Goal: Task Accomplishment & Management: Use online tool/utility

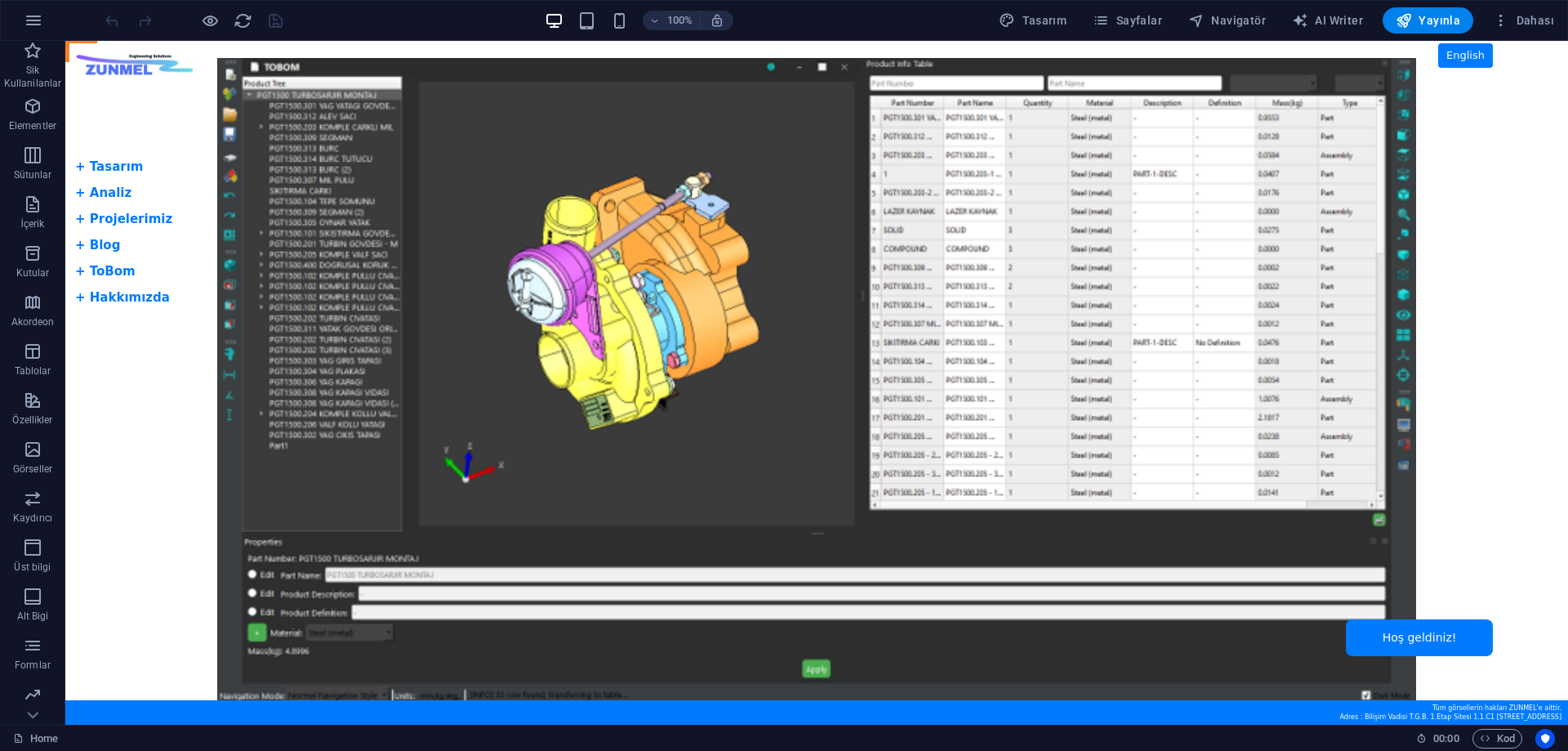
click at [161, 303] on body "Skip to main content Tam Ekran Slider + Dil Butonu English + Tasarım + Analiz +…" at bounding box center [816, 383] width 1502 height 683
click at [106, 170] on body "Skip to main content Tam Ekran Slider + Dil Butonu English + Tasarım + Analiz +…" at bounding box center [816, 383] width 1502 height 683
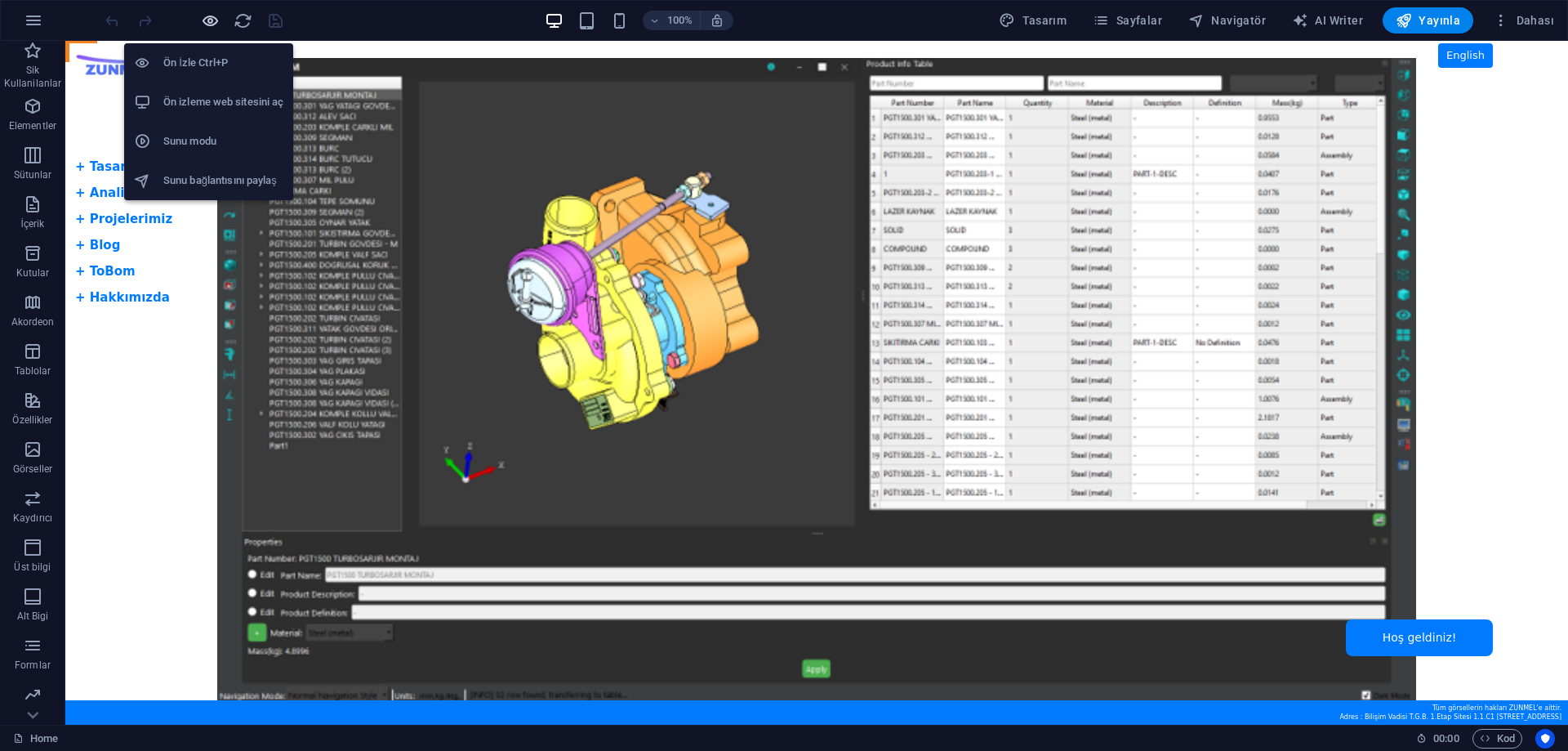
click at [214, 21] on icon "button" at bounding box center [209, 21] width 19 height 19
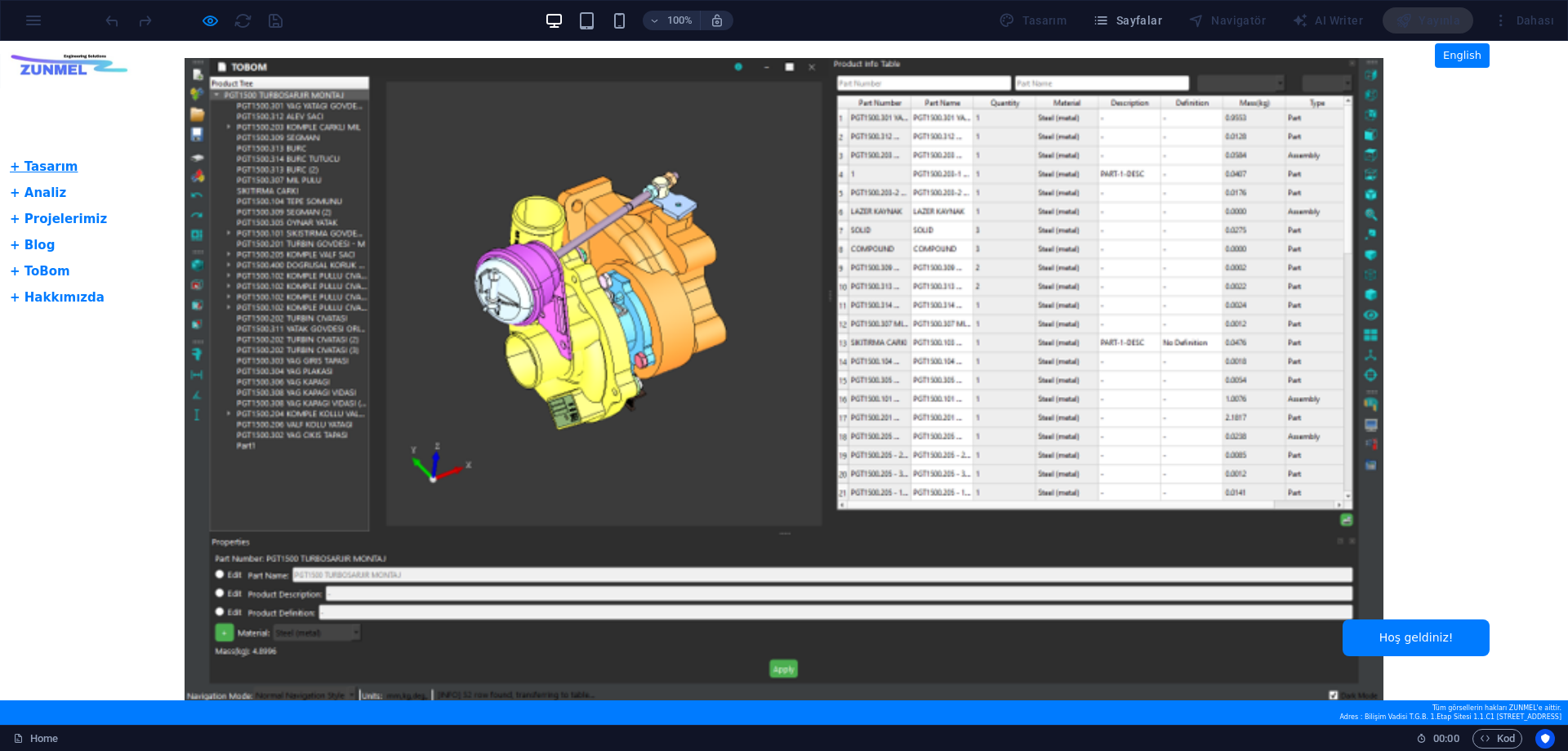
click at [52, 167] on link "+ Tasarım" at bounding box center [43, 166] width 68 height 15
click at [45, 194] on link "+ Analiz" at bounding box center [38, 192] width 57 height 15
click at [46, 219] on link "+ Projelerimiz" at bounding box center [58, 218] width 97 height 15
click at [39, 254] on li "+ Blog" at bounding box center [58, 245] width 97 height 20
click at [39, 239] on link "+ Blog" at bounding box center [32, 245] width 45 height 15
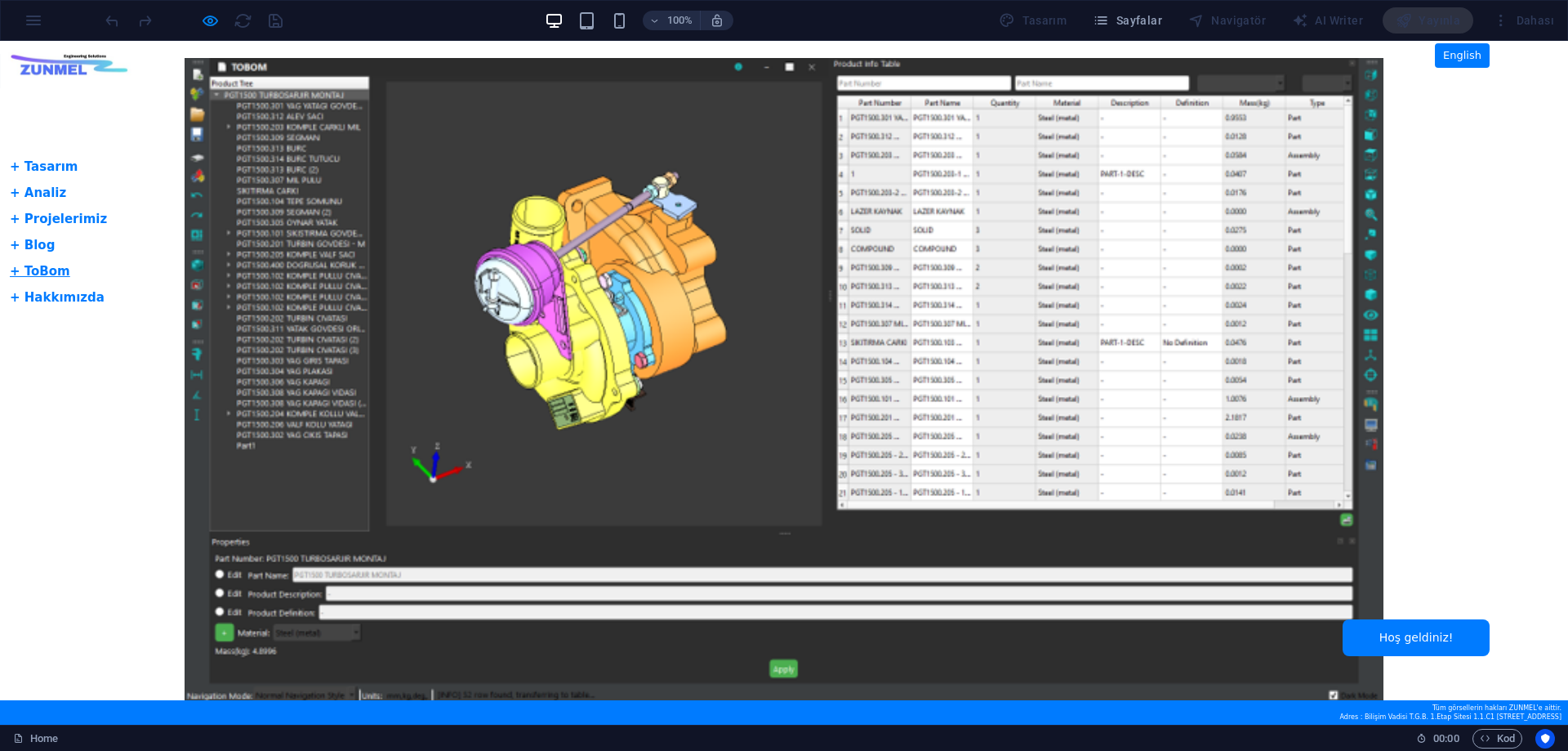
click at [45, 266] on link "+ ToBom" at bounding box center [40, 270] width 61 height 15
click at [52, 298] on link "+ Hakkımızda" at bounding box center [57, 297] width 95 height 15
click at [49, 166] on link "+ Tasarım" at bounding box center [43, 166] width 68 height 15
click at [1465, 61] on link "English" at bounding box center [1462, 55] width 55 height 24
click at [39, 224] on link "+ Projelerimiz" at bounding box center [58, 218] width 97 height 15
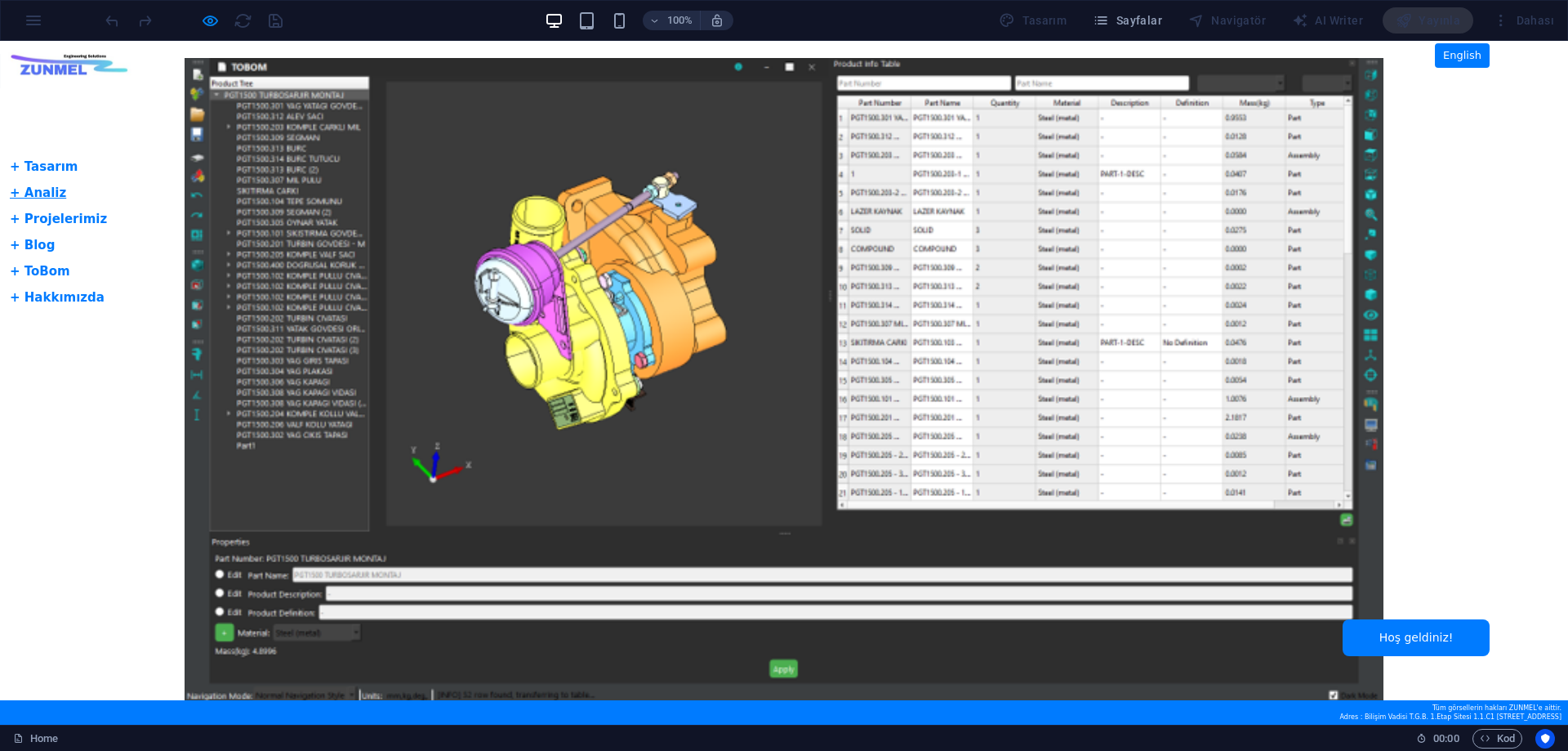
click at [42, 190] on link "+ Analiz" at bounding box center [38, 192] width 57 height 15
click at [42, 170] on link "+ Tasarım" at bounding box center [43, 166] width 68 height 15
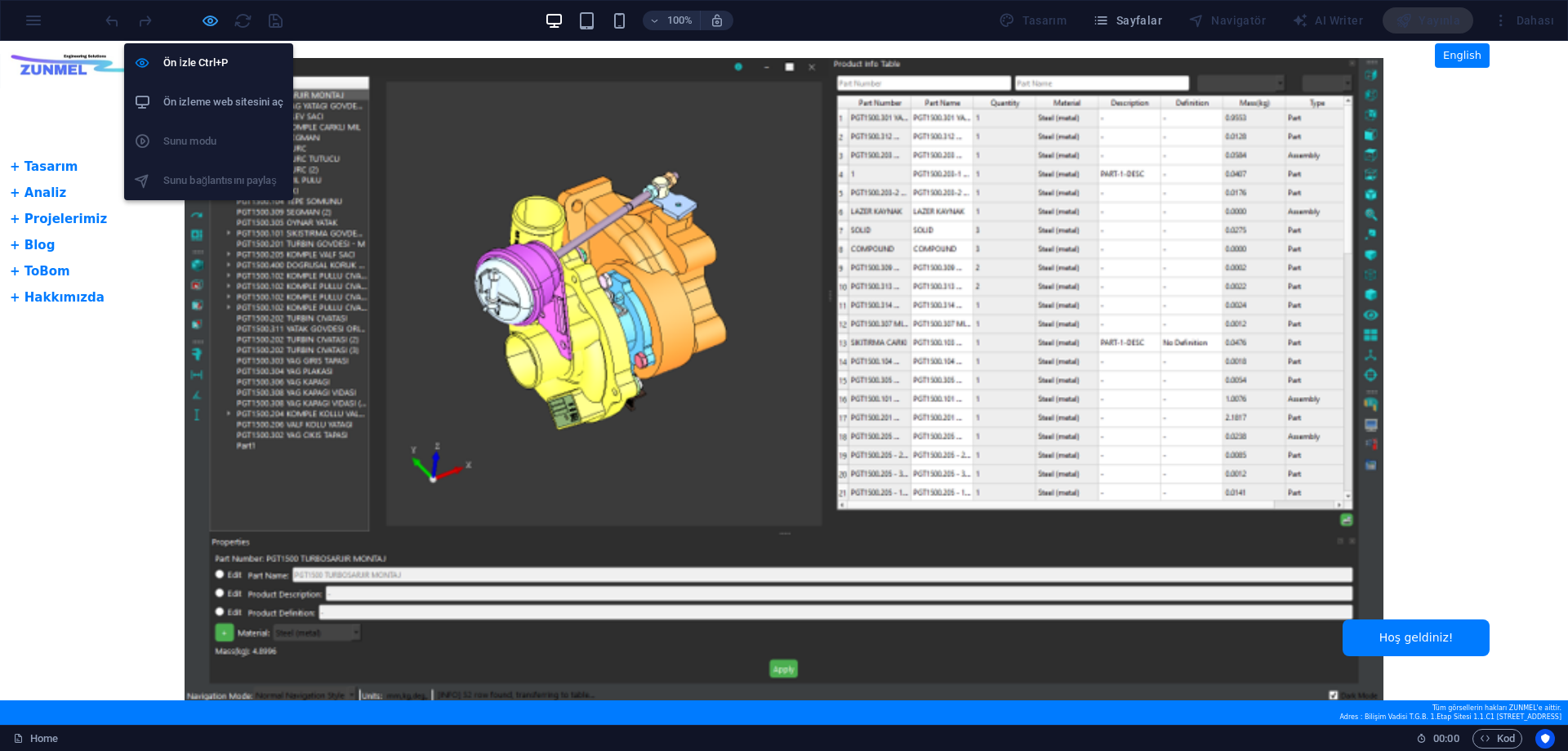
click at [211, 23] on icon "button" at bounding box center [209, 21] width 19 height 19
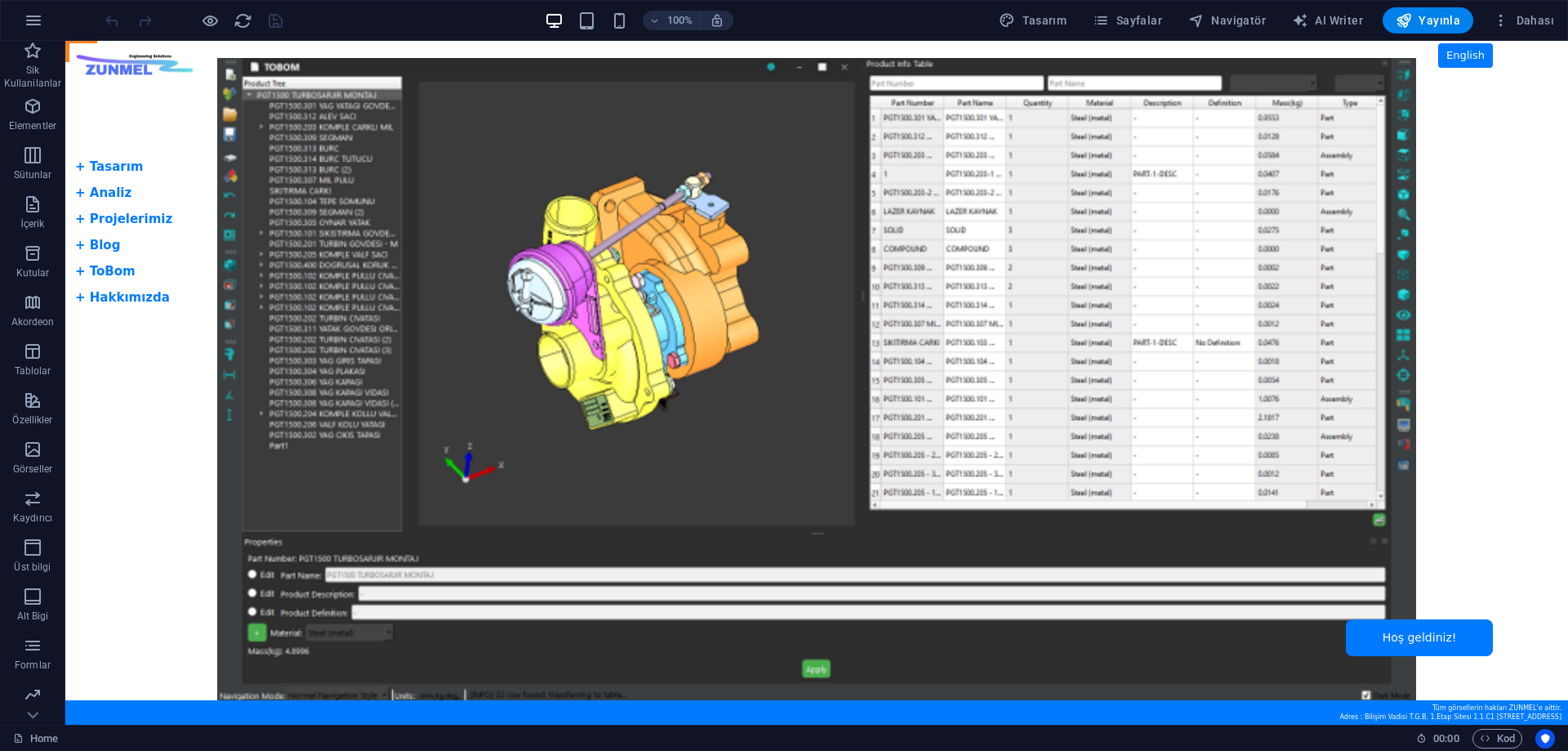
click at [0, 0] on button at bounding box center [0, 0] width 0 height 0
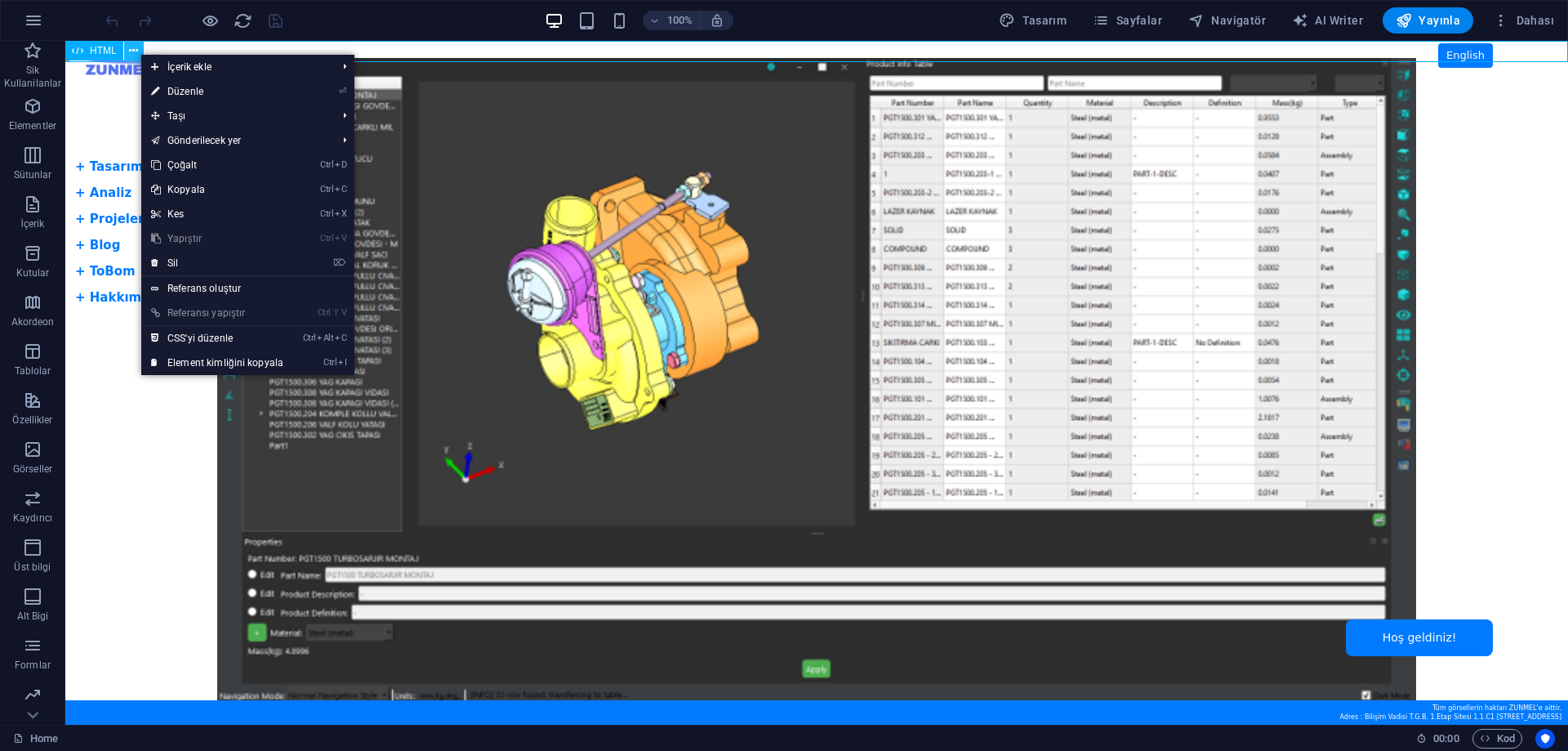
click at [140, 55] on button at bounding box center [134, 51] width 20 height 20
click at [124, 67] on body "Skip to main content Tam Ekran Slider + Dil Butonu English + Tasarım + Analiz +…" at bounding box center [816, 383] width 1502 height 683
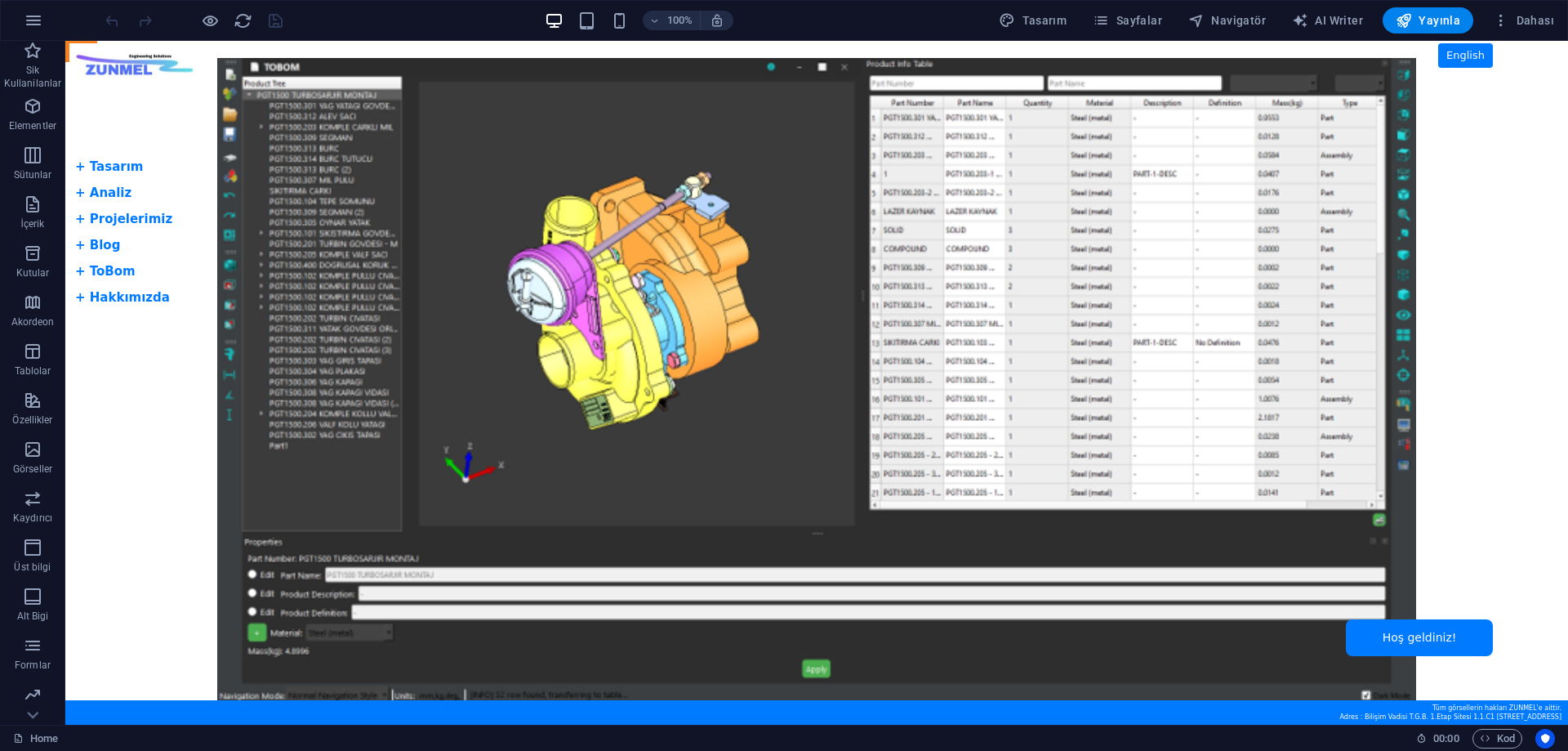
click at [129, 74] on body "Skip to main content Tam Ekran Slider + Dil Butonu English + Tasarım + Analiz +…" at bounding box center [816, 383] width 1502 height 683
click at [133, 77] on body "Skip to main content Tam Ekran Slider + Dil Butonu English + Tasarım + Analiz +…" at bounding box center [816, 383] width 1502 height 683
click at [144, 82] on body "Skip to main content Tam Ekran Slider + Dil Butonu English + Tasarım + Analiz +…" at bounding box center [816, 383] width 1502 height 683
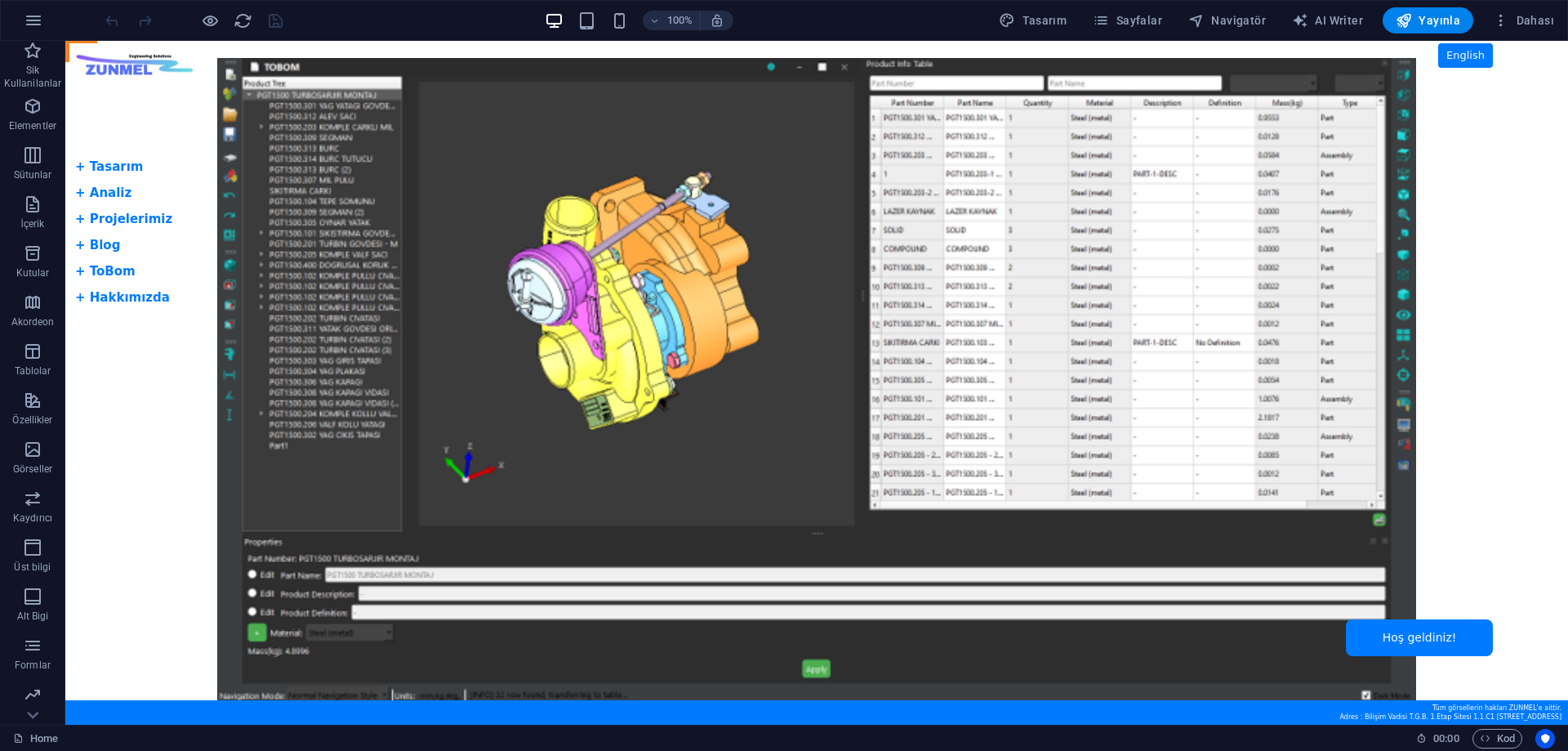
click at [144, 82] on body "Skip to main content Tam Ekran Slider + Dil Butonu English + Tasarım + Analiz +…" at bounding box center [816, 383] width 1502 height 683
click at [165, 148] on body "Skip to main content Tam Ekran Slider + Dil Butonu English + Tasarım + Analiz +…" at bounding box center [816, 383] width 1502 height 683
click at [282, 180] on body "Skip to main content Tam Ekran Slider + Dil Butonu English + Tasarım + Analiz +…" at bounding box center [816, 383] width 1502 height 683
click at [1493, 739] on span "Kod" at bounding box center [1498, 738] width 35 height 20
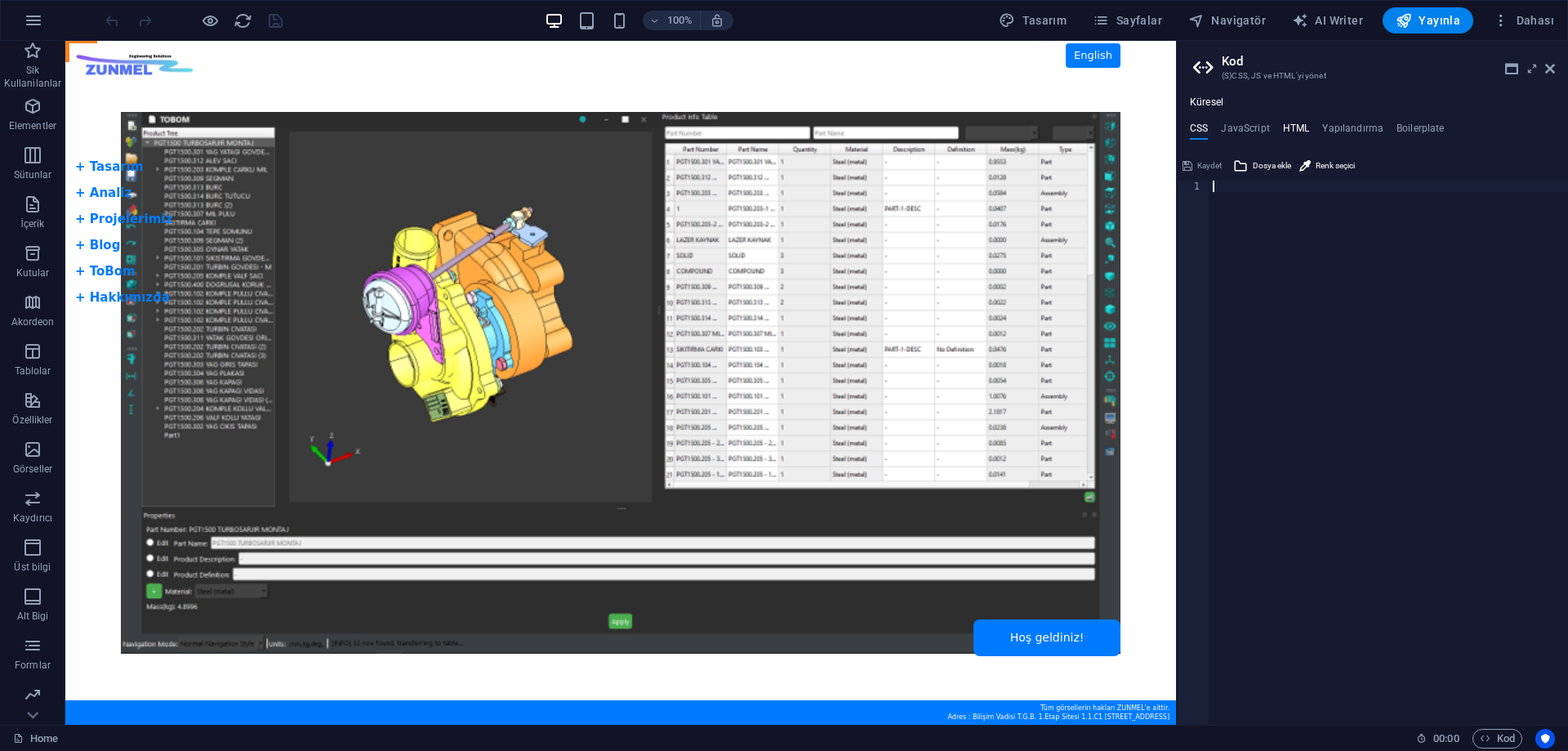
click at [1293, 135] on h4 "HTML" at bounding box center [1297, 131] width 27 height 18
type textarea "<a href="#main-content" class="wv-link-content button">Skip to main content</a>"
click at [1200, 129] on h4 "CSS" at bounding box center [1198, 131] width 18 height 18
click at [1546, 70] on icon at bounding box center [1549, 68] width 10 height 13
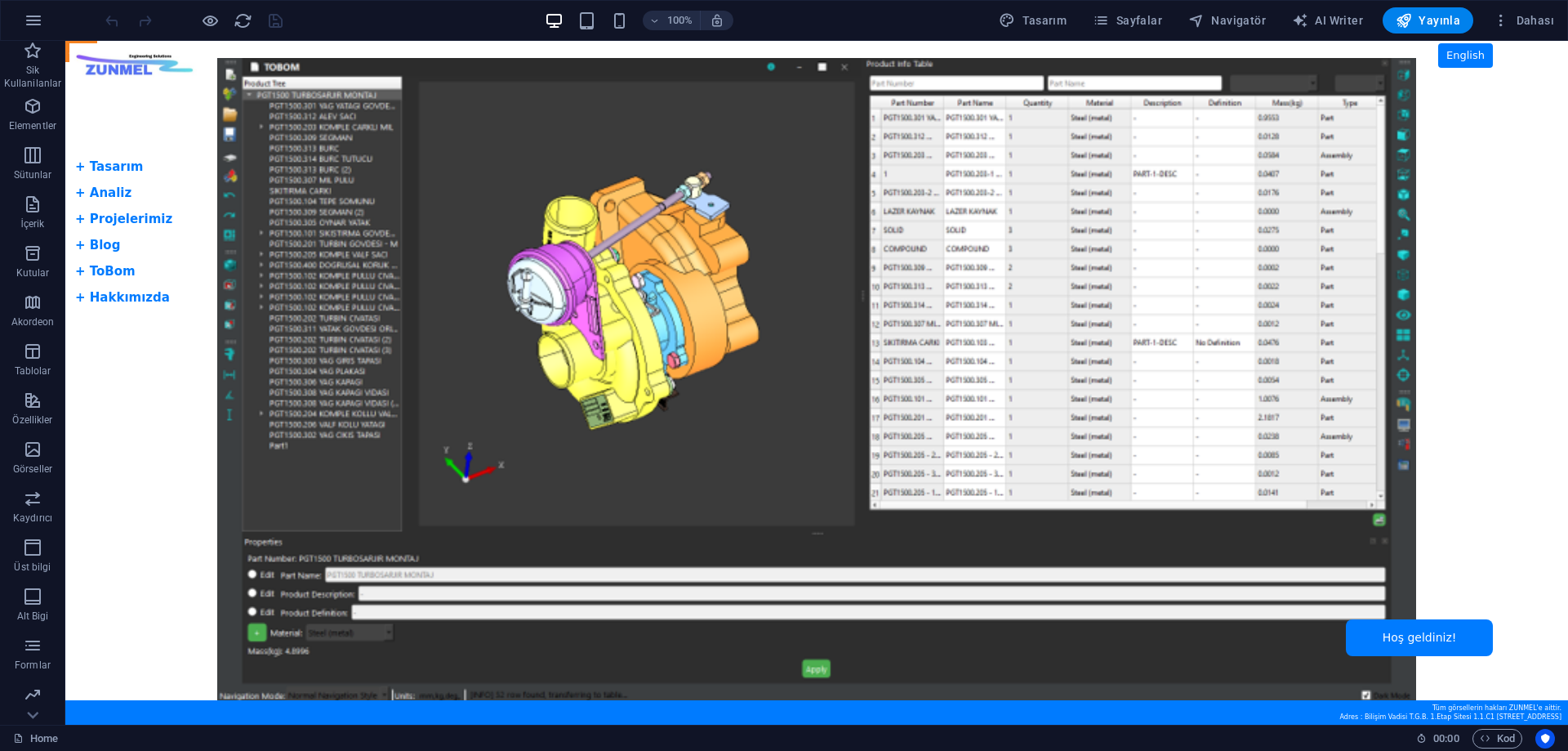
click at [1405, 636] on body "Skip to main content Tam Ekran Slider + Dil Butonu English + Tasarım + Analiz +…" at bounding box center [816, 383] width 1502 height 683
click at [109, 170] on body "Skip to main content Tam Ekran Slider + Dil Butonu English + Tasarım + Analiz +…" at bounding box center [816, 383] width 1502 height 683
click at [142, 377] on body "Skip to main content Tam Ekran Slider + Dil Butonu English + Tasarım + Analiz +…" at bounding box center [816, 383] width 1502 height 683
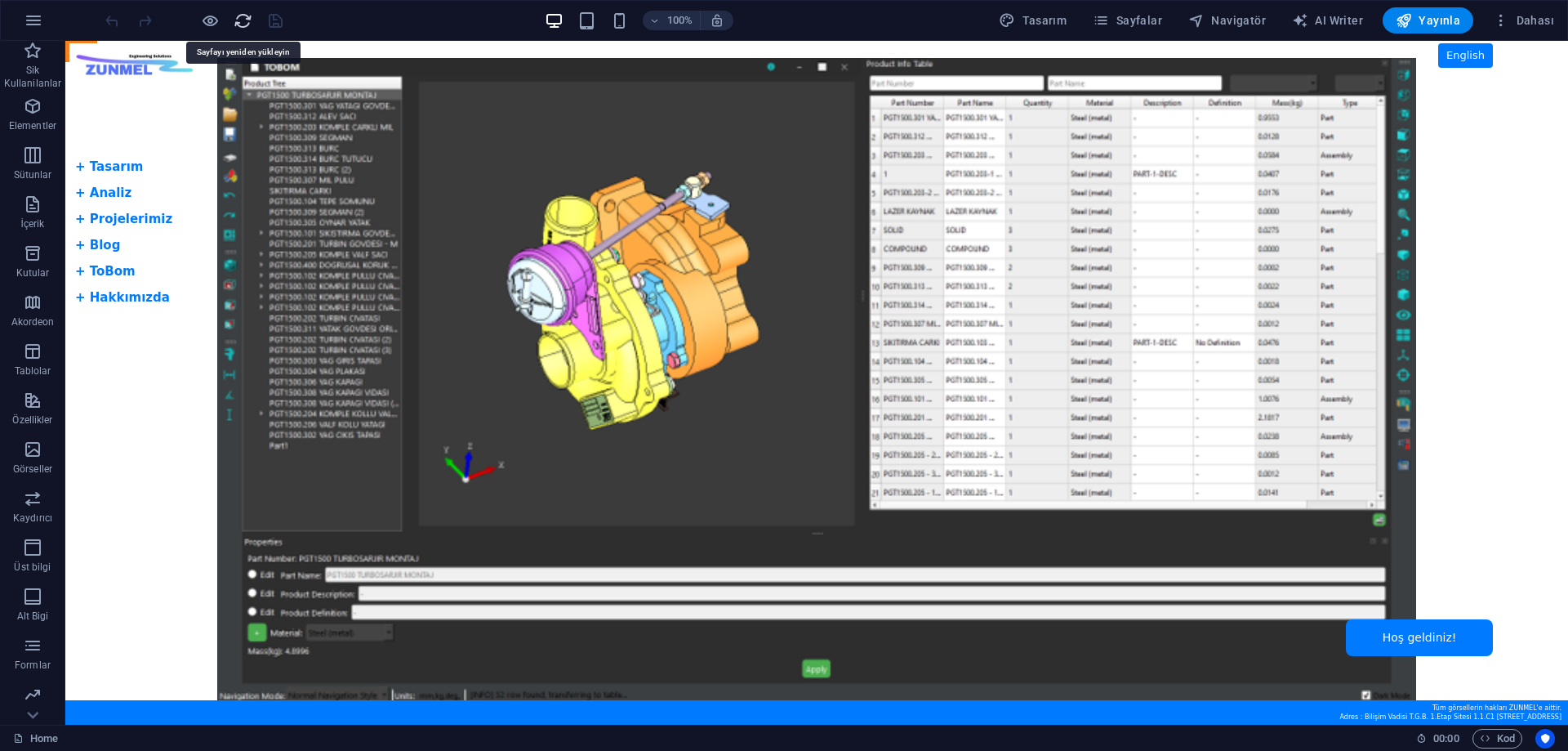
click at [248, 22] on icon "reload" at bounding box center [243, 21] width 19 height 19
click at [97, 602] on body "Skip to main content Tam Ekran Slider + Dil Butonu English + Tasarım + Analiz +…" at bounding box center [816, 383] width 1502 height 683
click at [99, 169] on body "Skip to main content Tam Ekran Slider + Dil Butonu English + Tasarım + Analiz +…" at bounding box center [816, 383] width 1502 height 683
click at [28, 23] on icon "button" at bounding box center [33, 21] width 20 height 20
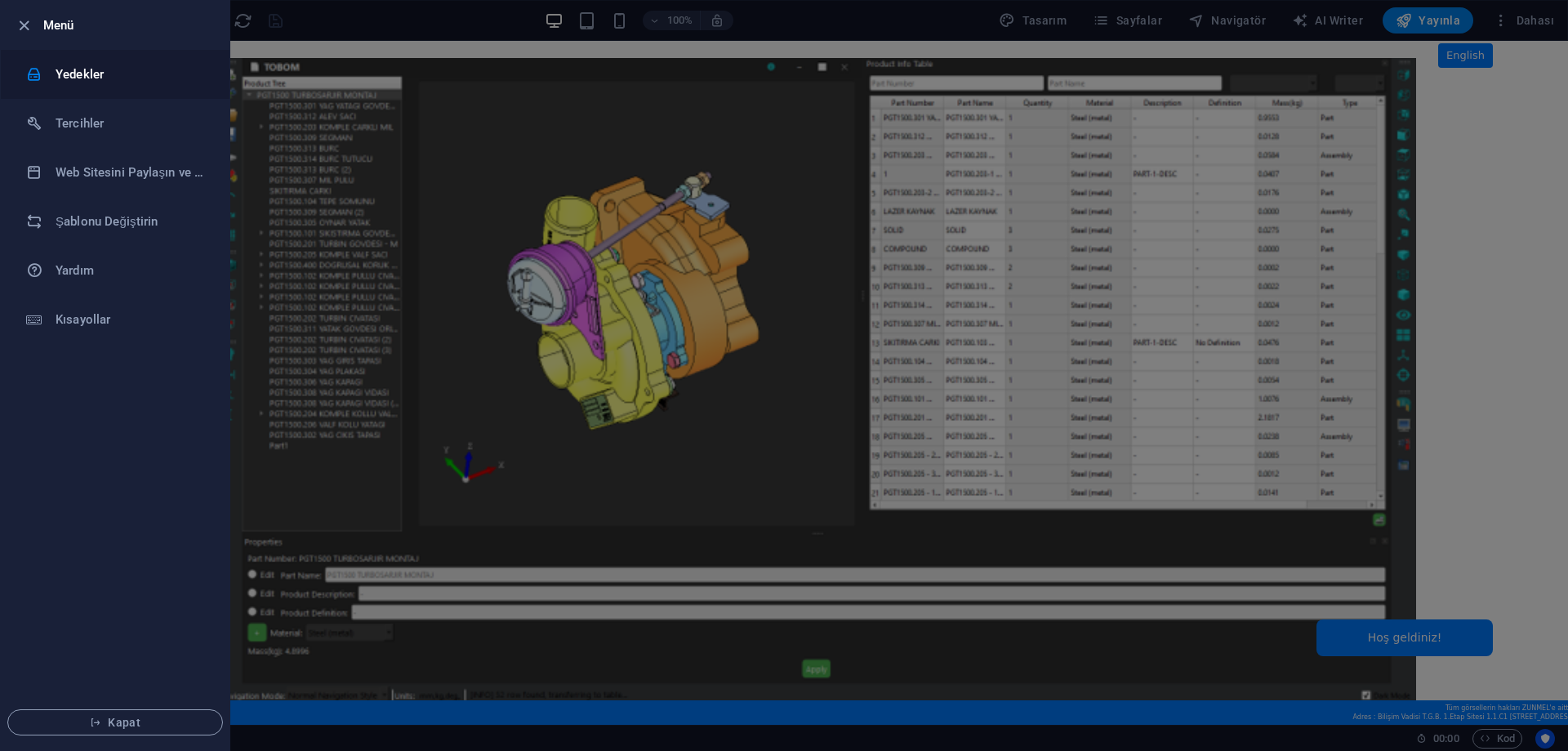
click at [95, 71] on h6 "Yedekler" at bounding box center [131, 74] width 151 height 20
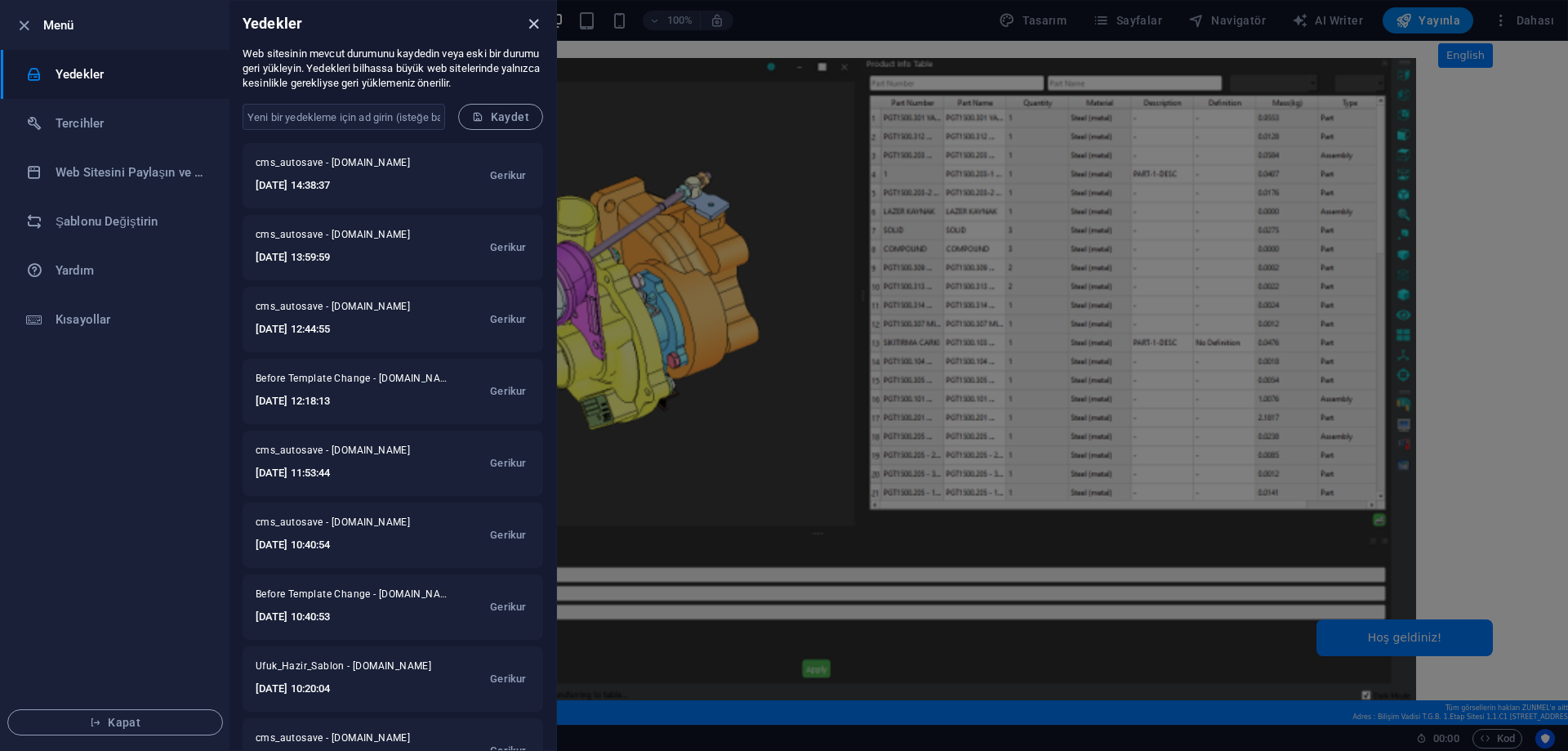
click at [535, 24] on icon "close" at bounding box center [533, 23] width 19 height 19
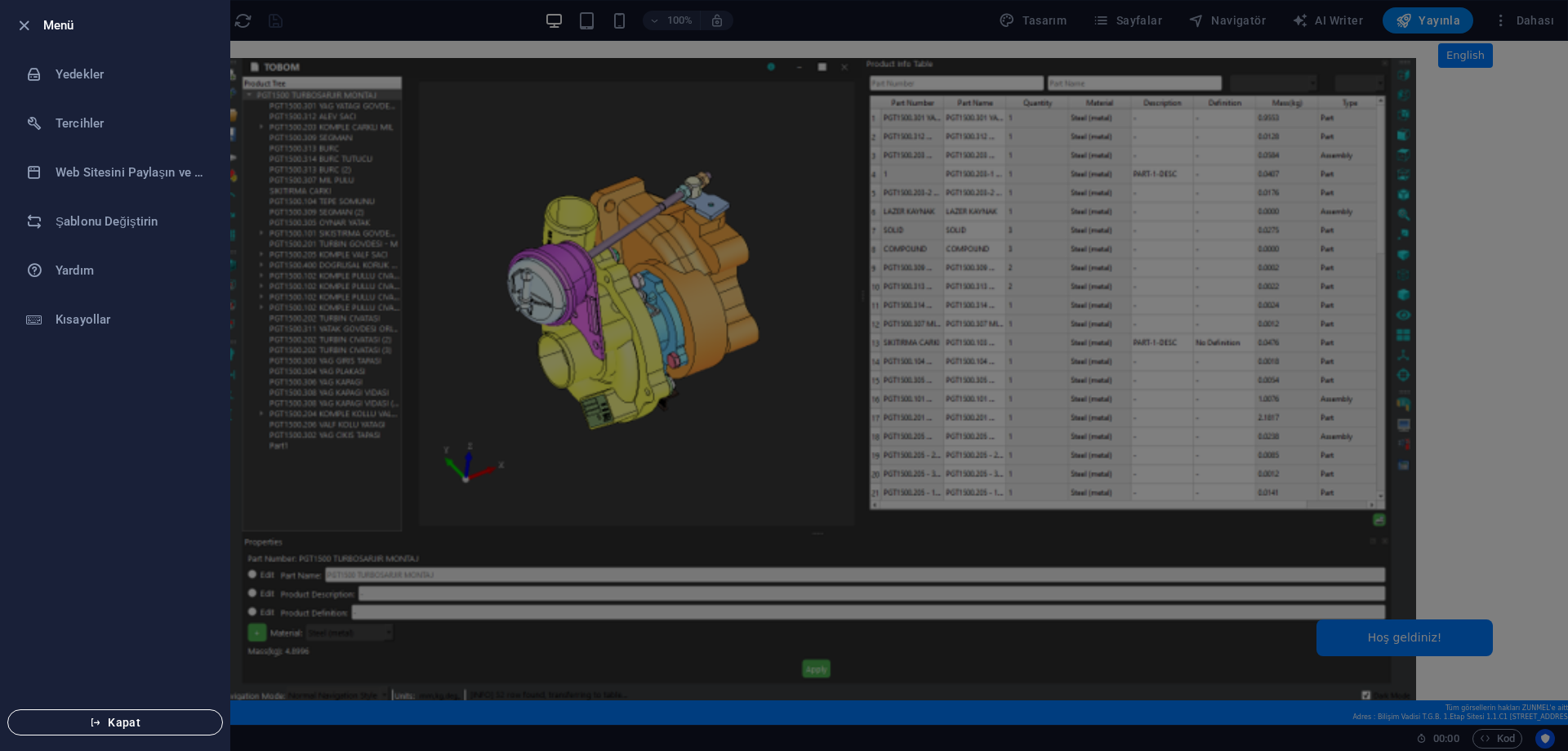
click at [115, 721] on span "Kapat" at bounding box center [115, 722] width 188 height 13
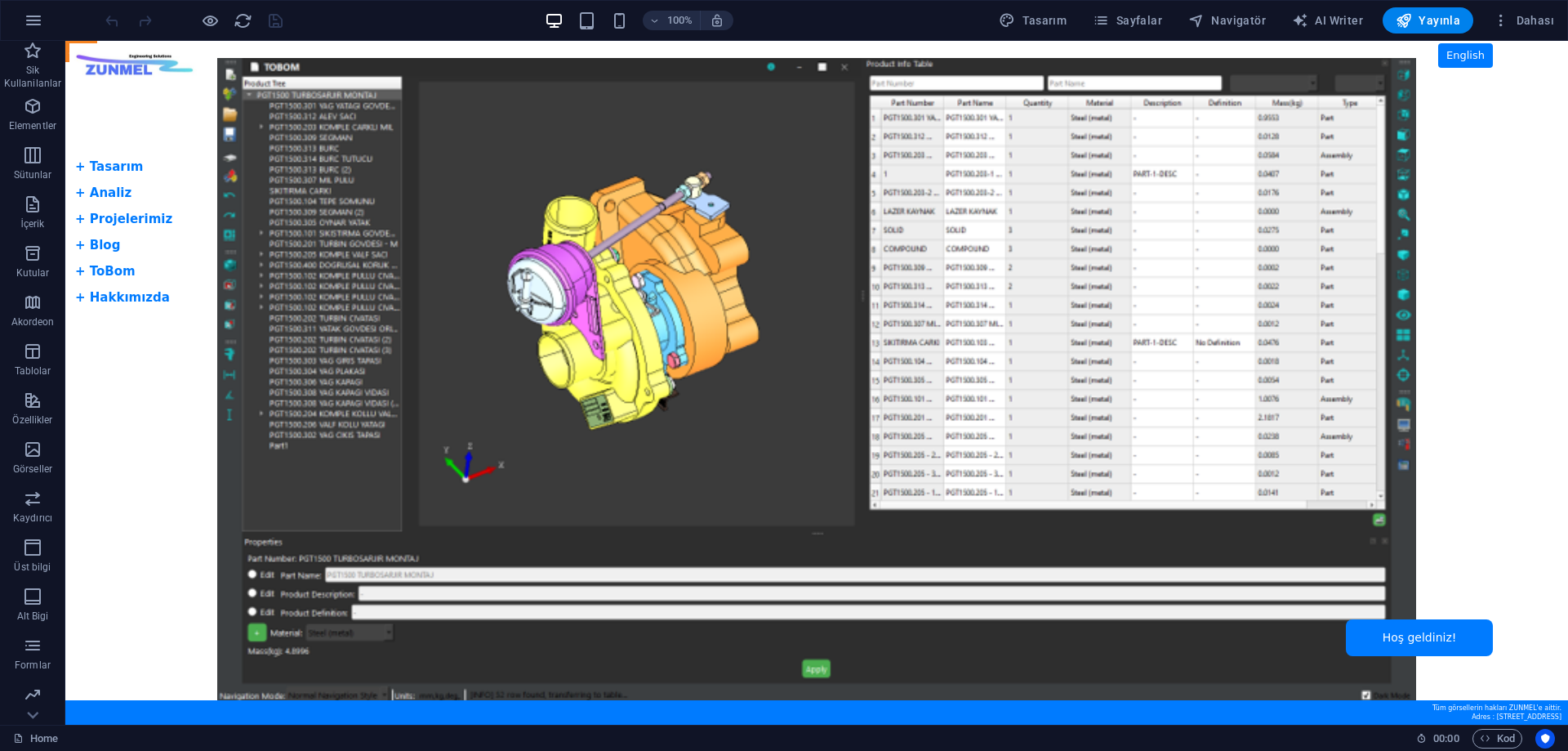
click at [118, 165] on body "Skip to main content Tam Ekran Slider + Dil Butonu English + Tasarım + Analiz +…" at bounding box center [816, 383] width 1502 height 683
click at [107, 193] on body "Skip to main content Tam Ekran Slider + Dil Butonu English + Tasarım + Analiz +…" at bounding box center [816, 383] width 1502 height 683
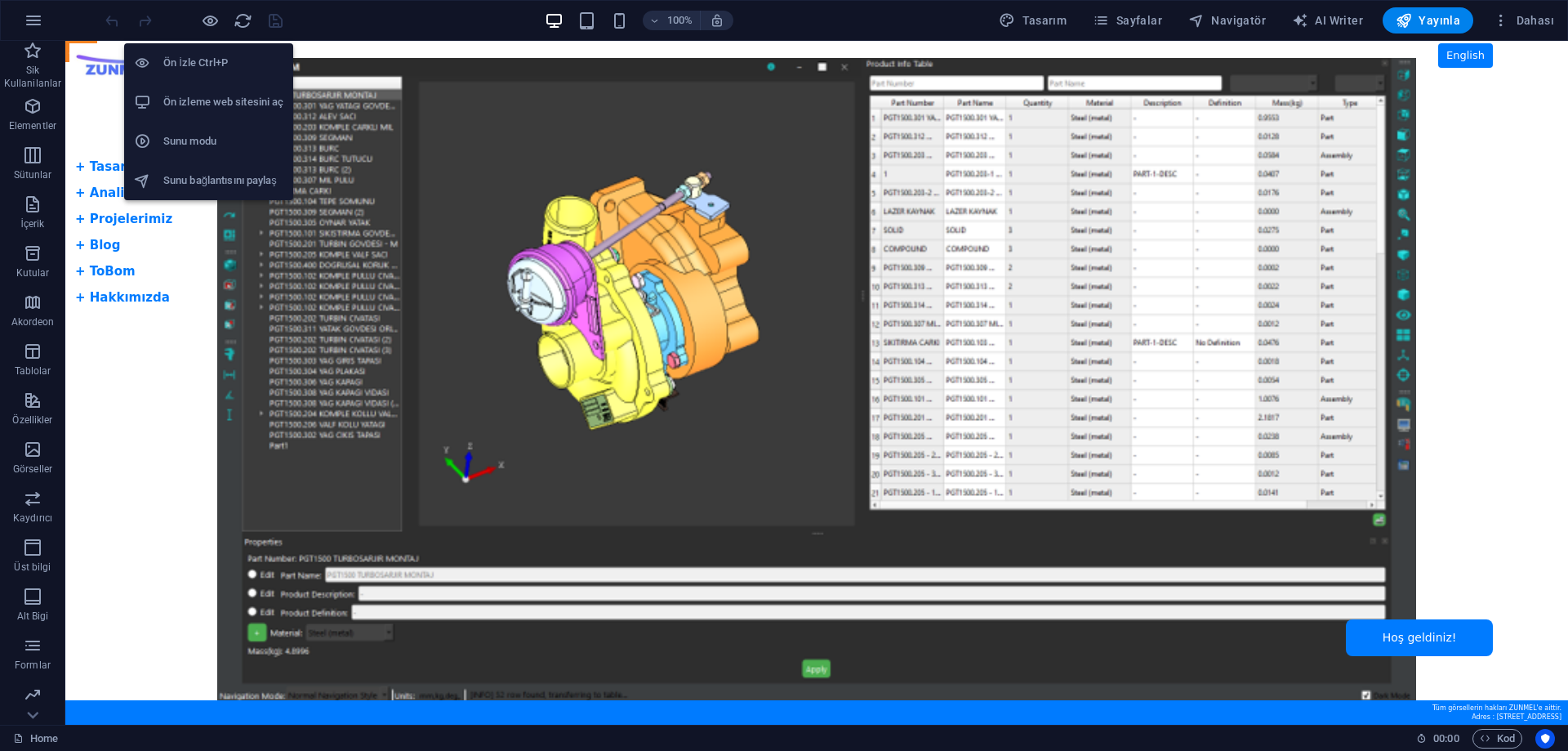
click at [231, 101] on h6 "Ön izleme web sitesini aç" at bounding box center [223, 102] width 120 height 20
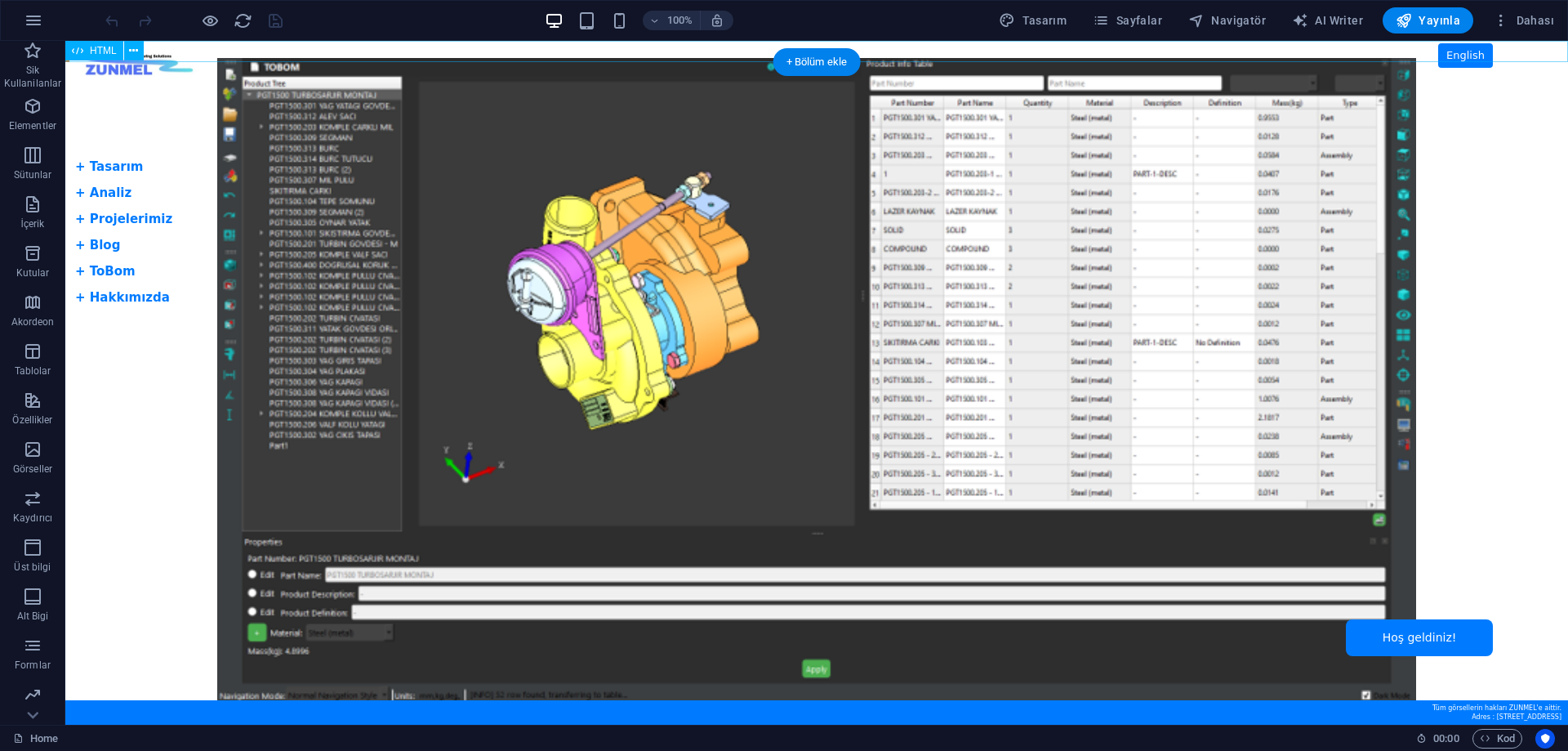
click at [244, 52] on div "[PERSON_NAME] Slider + Dil Butonu English + Tasarım + Analiz + Projelerimiz + B…" at bounding box center [816, 52] width 1502 height 22
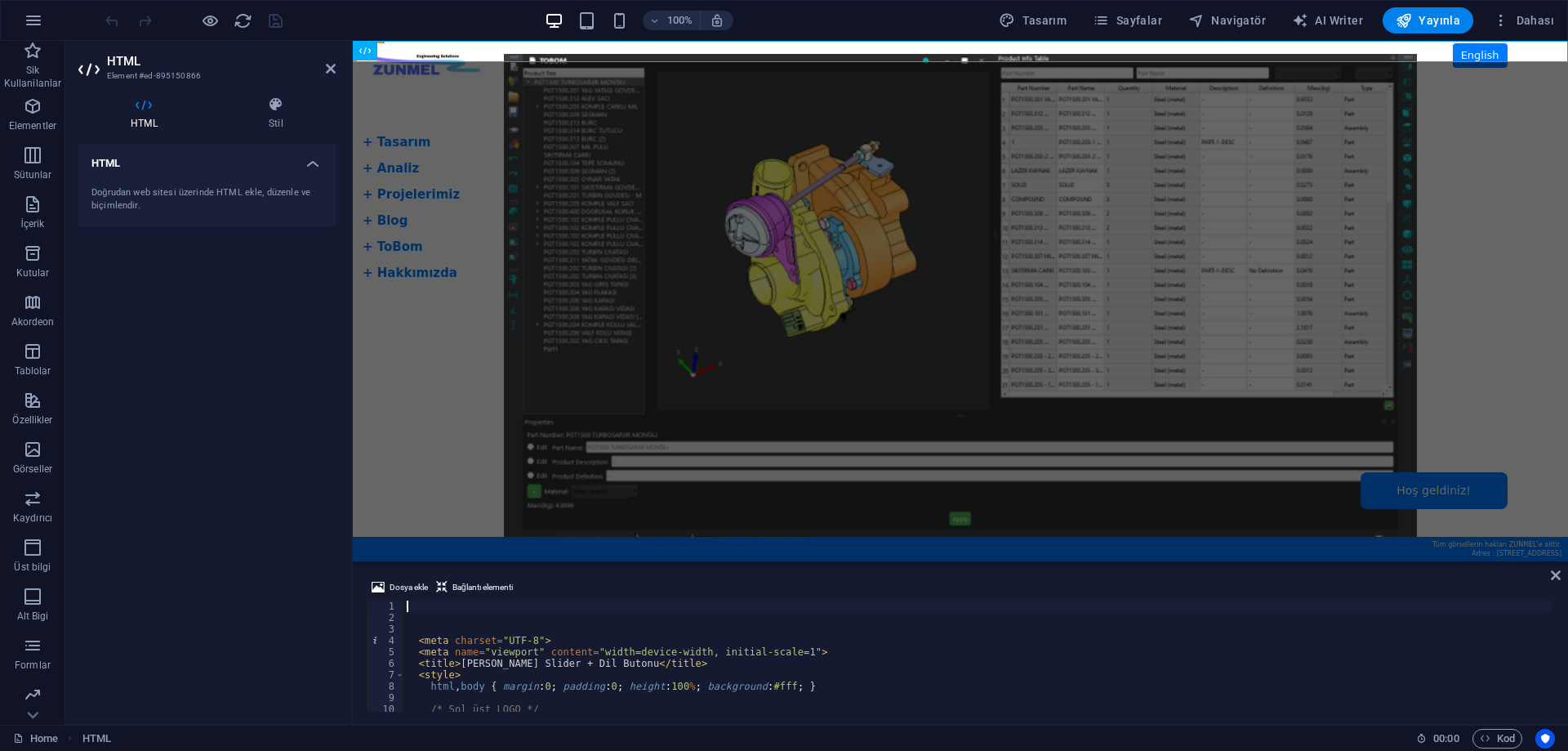
click at [138, 113] on h4 "HTML" at bounding box center [147, 113] width 138 height 34
click at [1556, 579] on icon at bounding box center [1555, 575] width 10 height 13
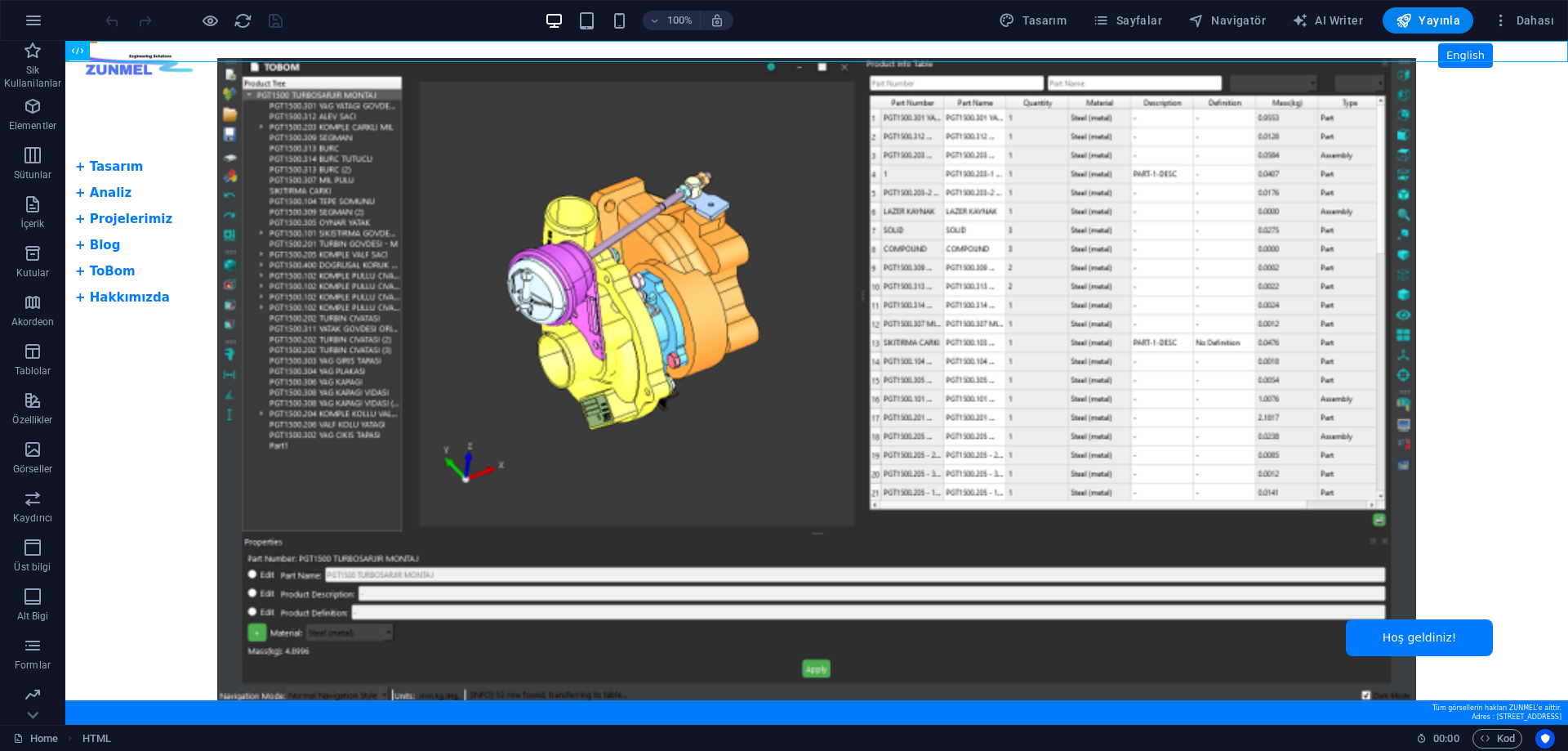
click at [151, 134] on body "Skip to main content Tam Ekran Slider + Dil Butonu English + Tasarım + Analiz +…" at bounding box center [816, 383] width 1502 height 683
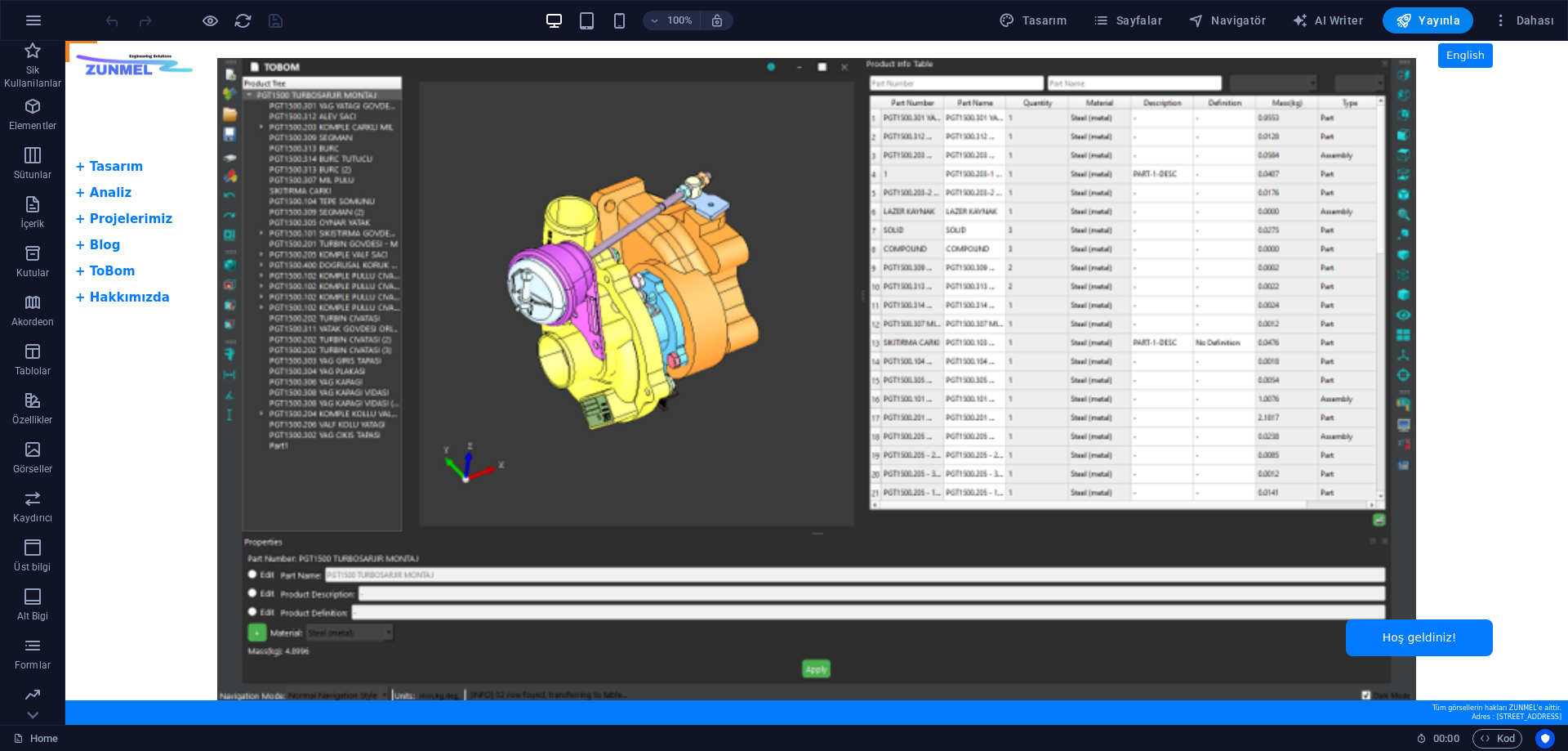
click at [151, 134] on body "Skip to main content Tam Ekran Slider + Dil Butonu English + Tasarım + Analiz +…" at bounding box center [816, 383] width 1502 height 683
click at [154, 51] on div "HTML" at bounding box center [110, 51] width 89 height 21
click at [90, 53] on span "HTML" at bounding box center [104, 51] width 27 height 10
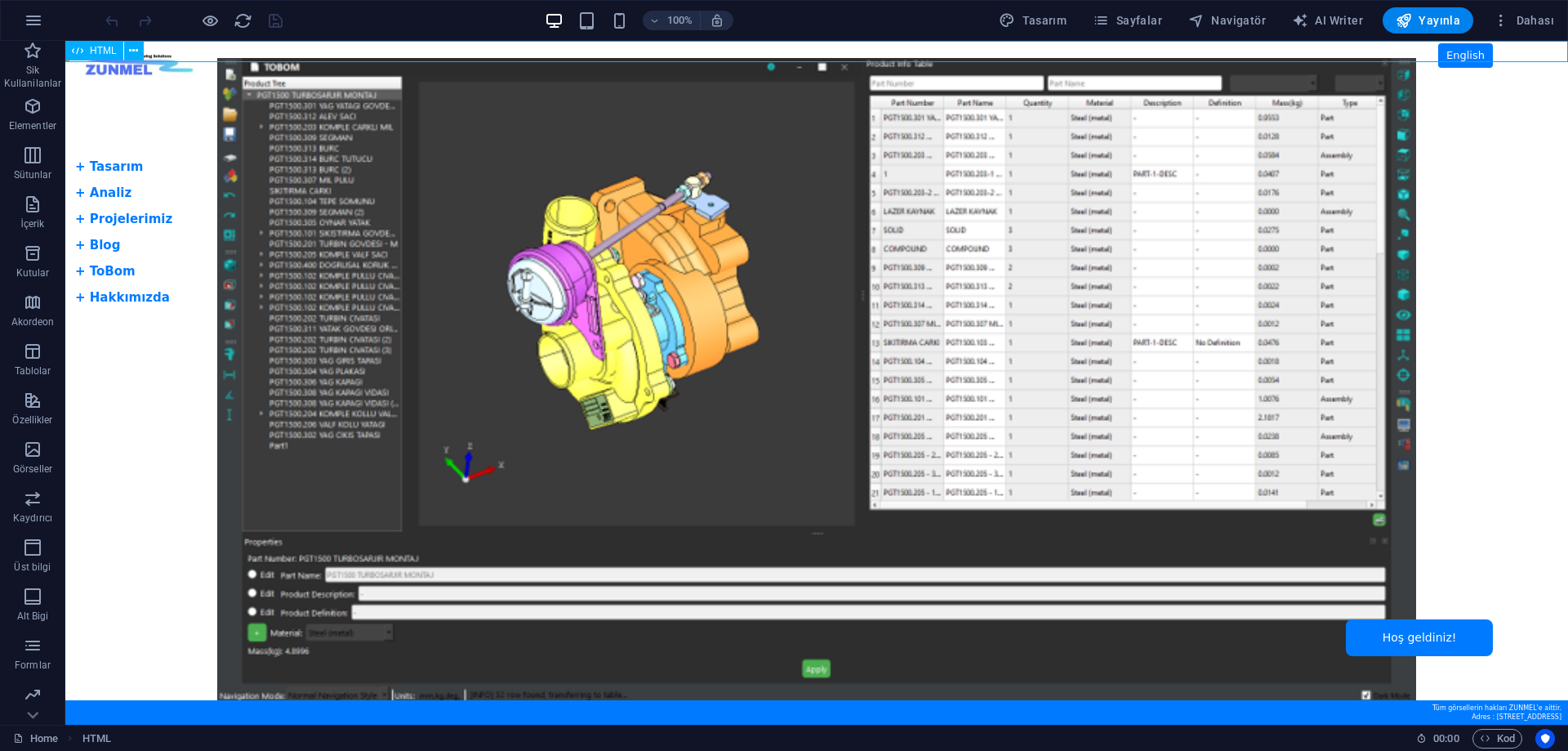
click at [90, 53] on span "HTML" at bounding box center [104, 51] width 27 height 10
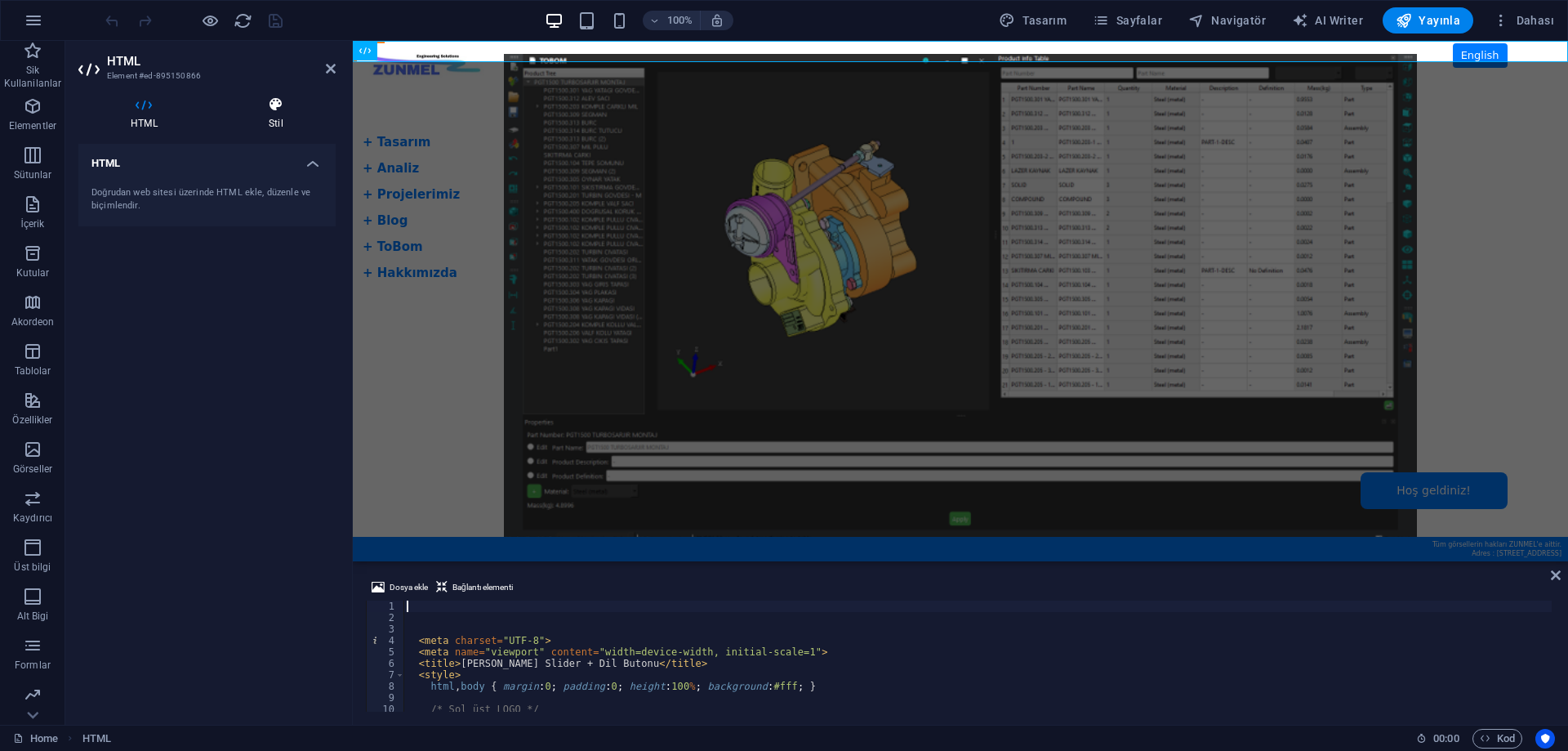
click at [274, 116] on h4 "Stil" at bounding box center [276, 113] width 119 height 34
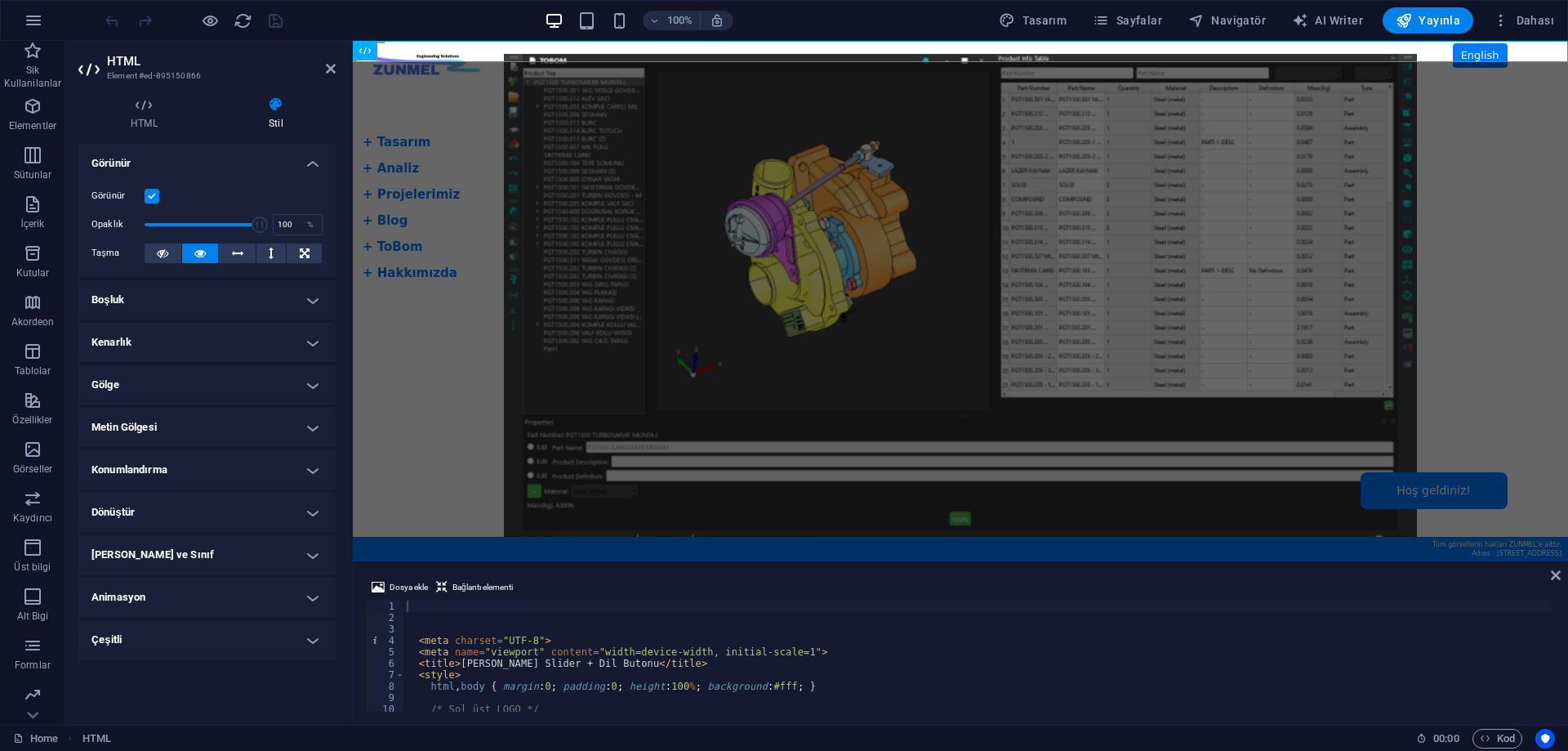
click at [318, 307] on h4 "Boşluk" at bounding box center [207, 300] width 257 height 39
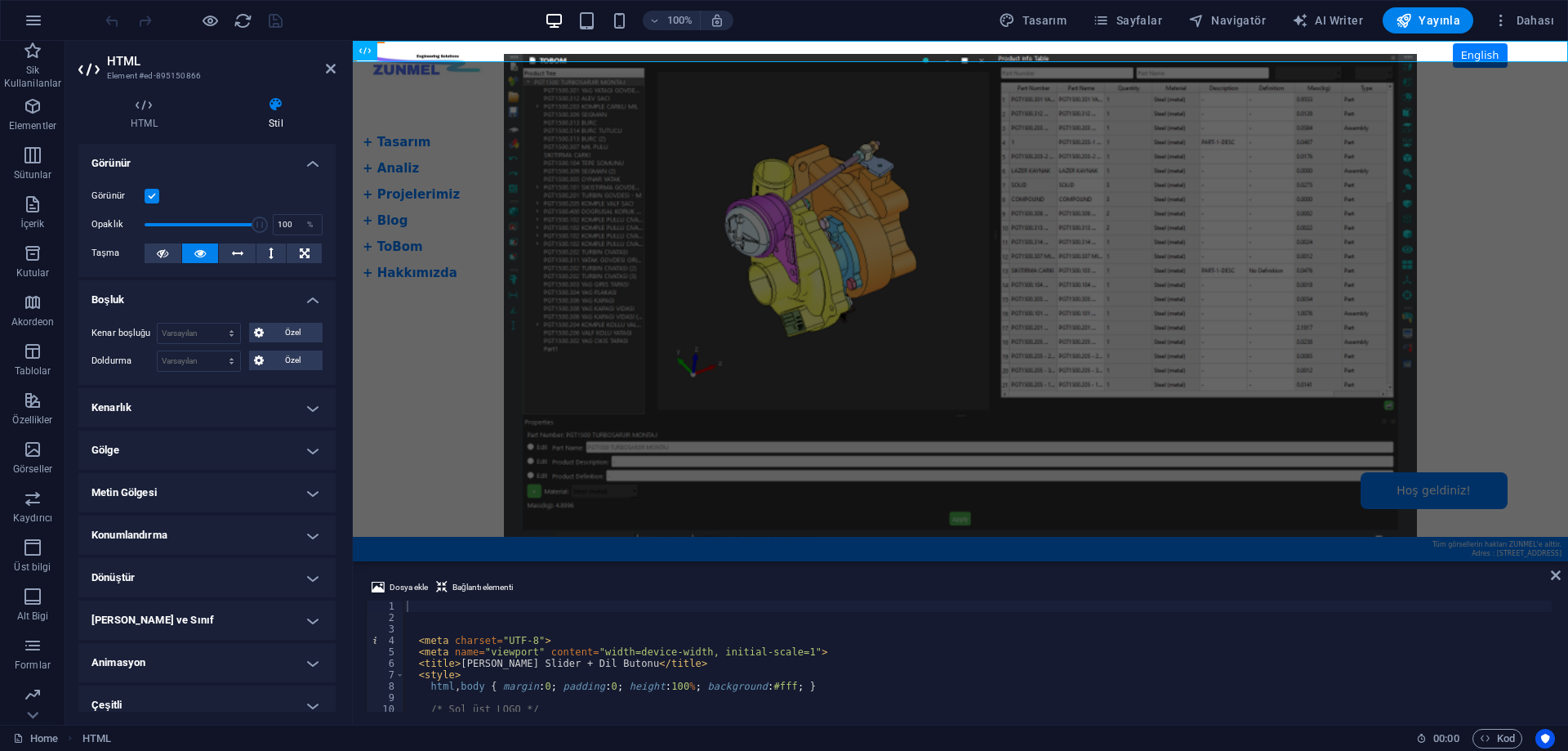
click at [313, 304] on h4 "Boşluk" at bounding box center [207, 295] width 257 height 29
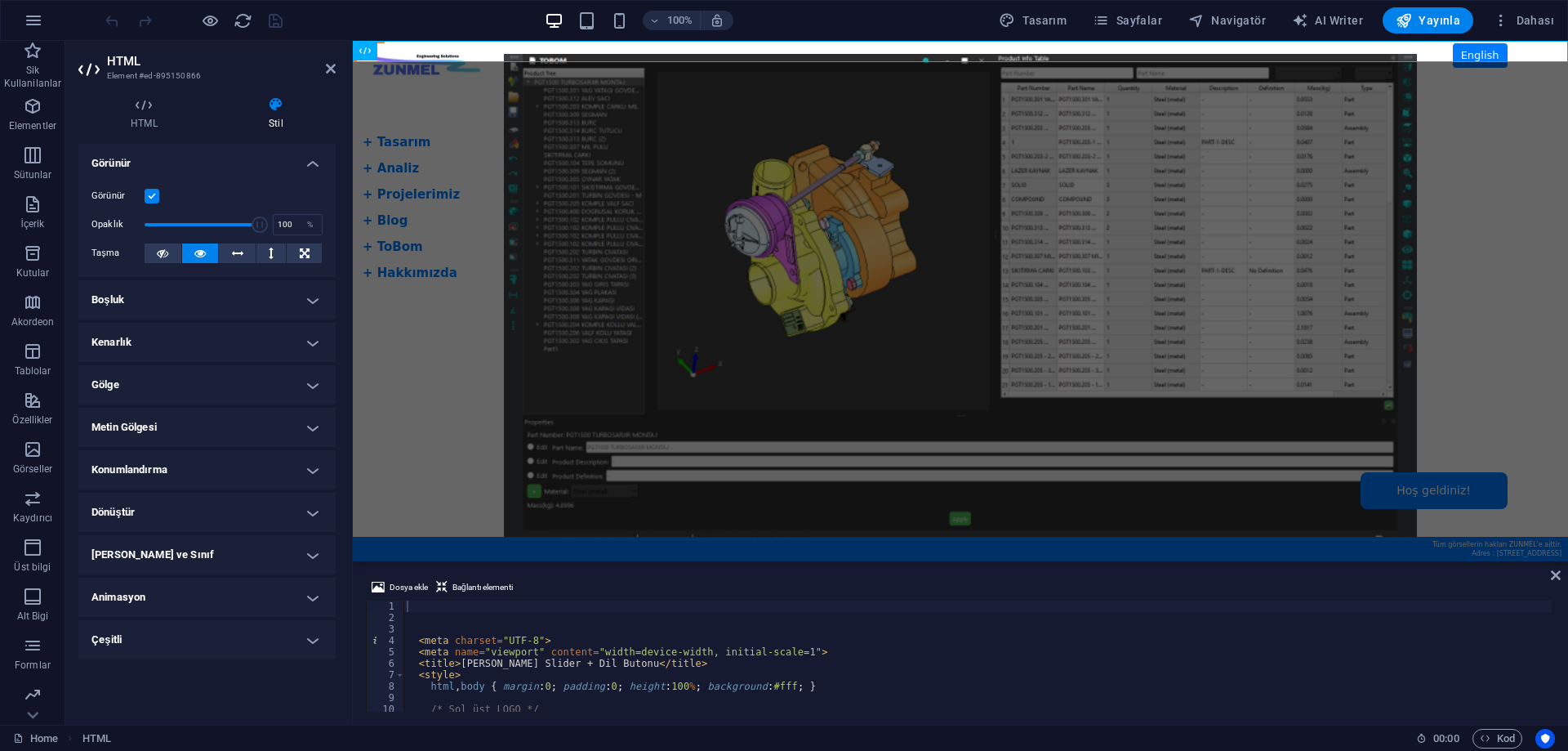
click at [308, 340] on h4 "Kenarlık" at bounding box center [207, 343] width 257 height 39
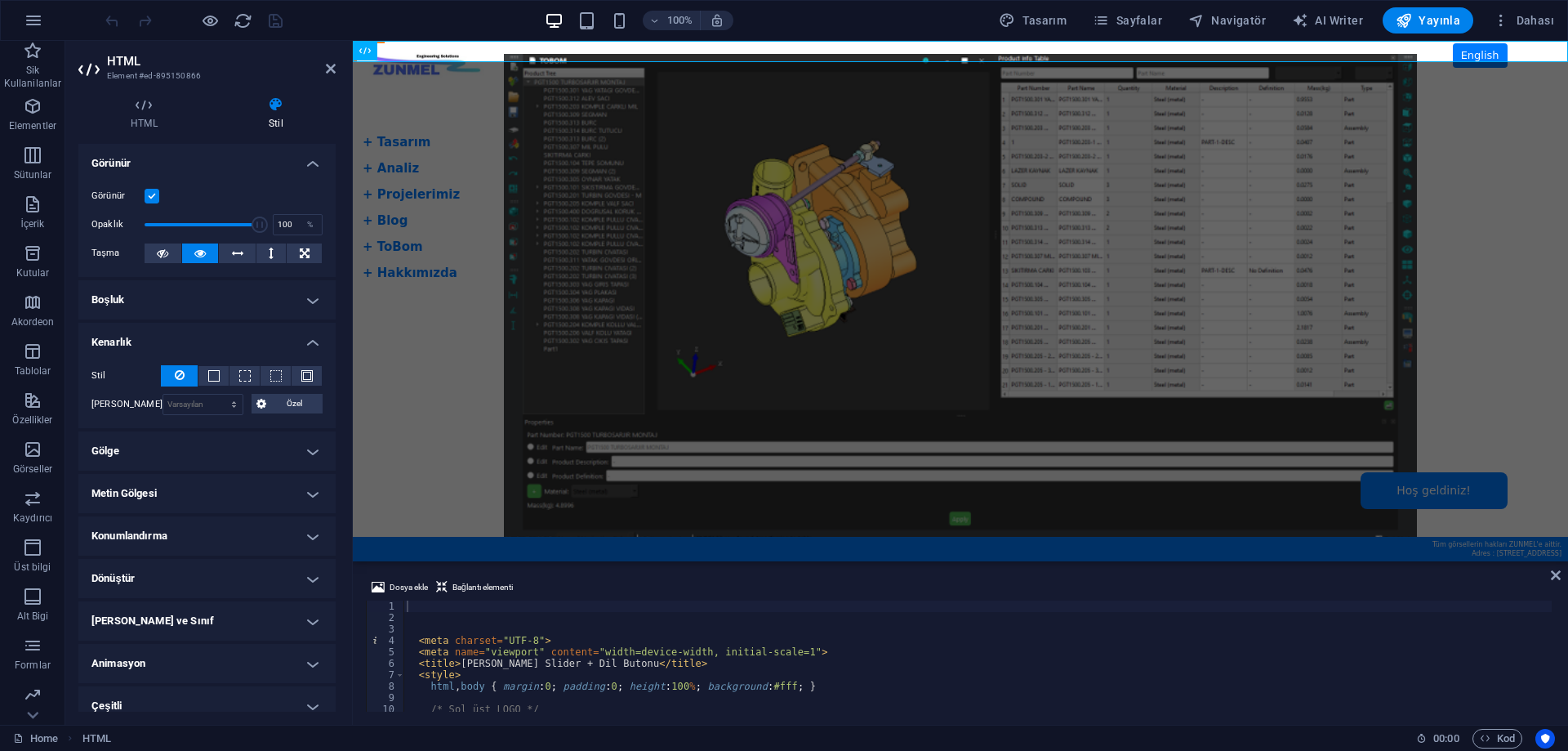
click at [308, 340] on h4 "Kenarlık" at bounding box center [207, 338] width 257 height 29
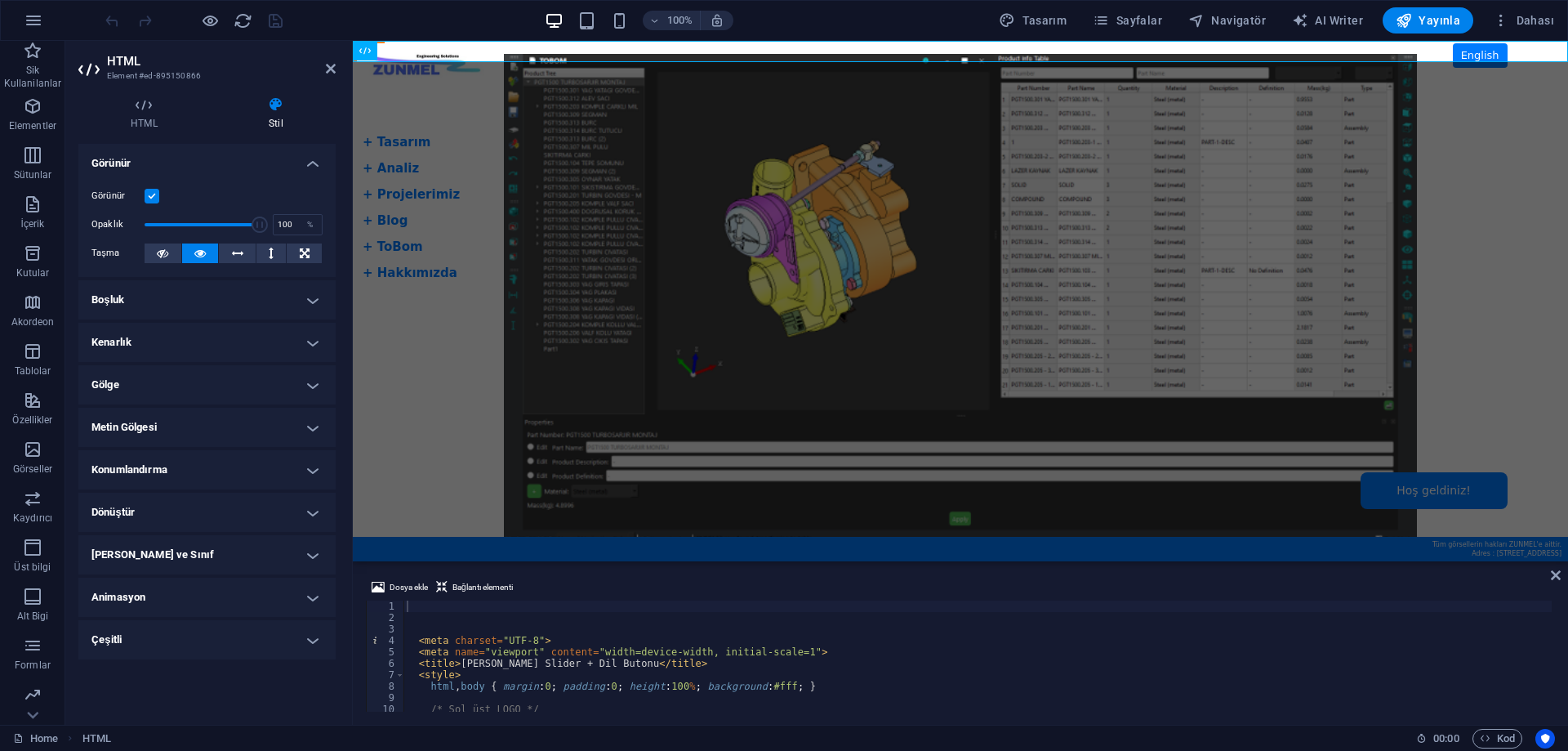
click at [313, 393] on h4 "Gölge" at bounding box center [207, 385] width 257 height 39
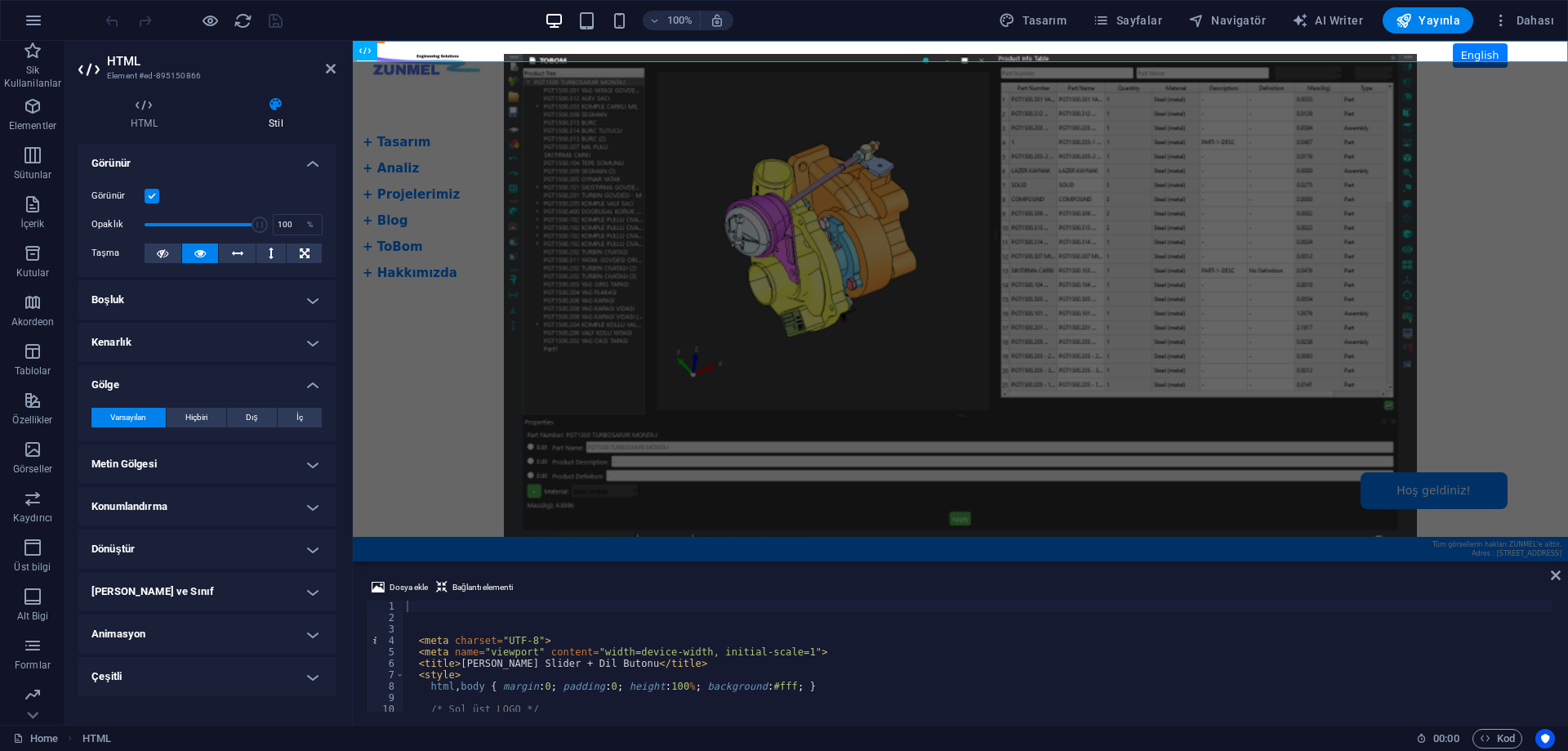
click at [313, 389] on h4 "Gölge" at bounding box center [207, 380] width 257 height 29
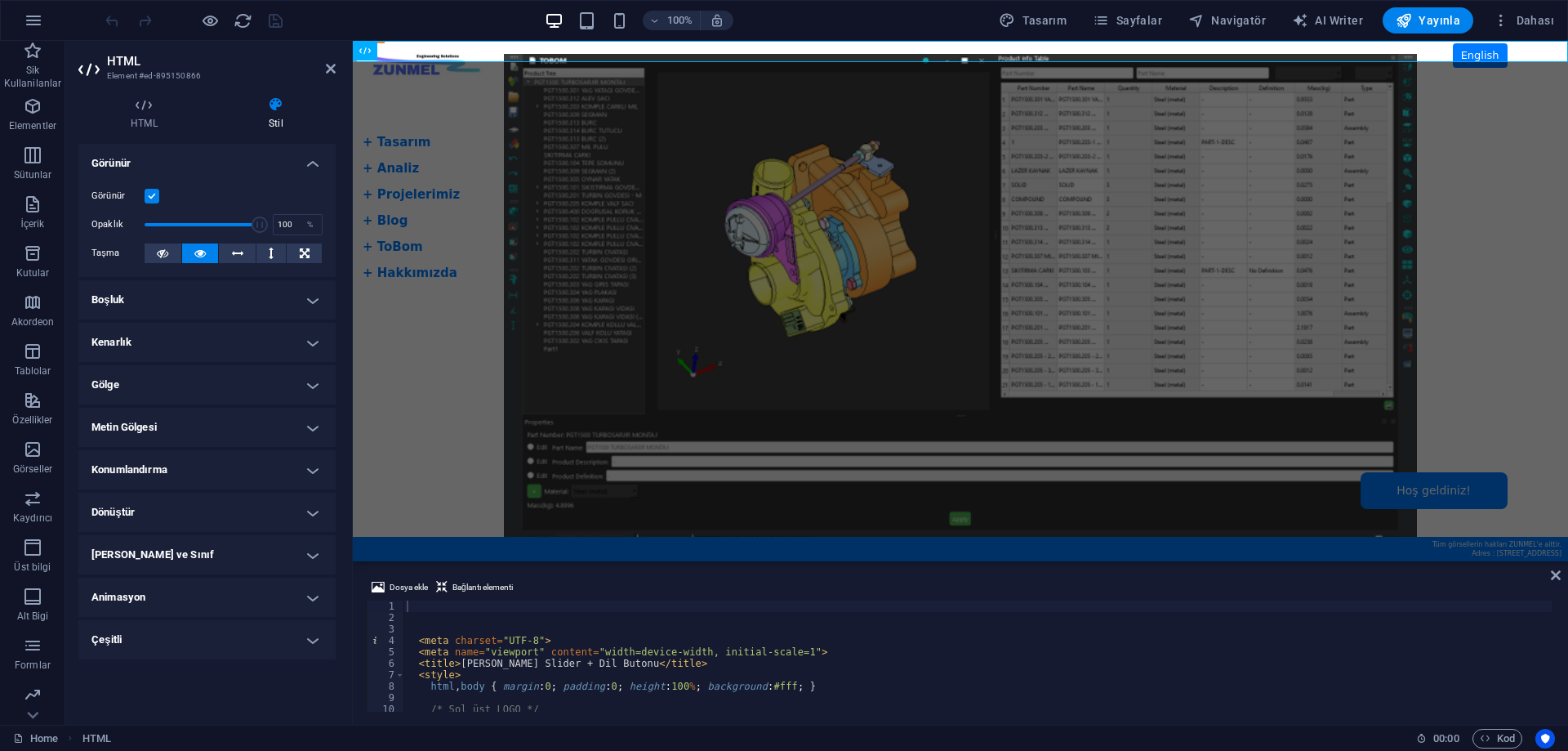
click at [309, 434] on h4 "Metin Gölgesi" at bounding box center [207, 427] width 257 height 39
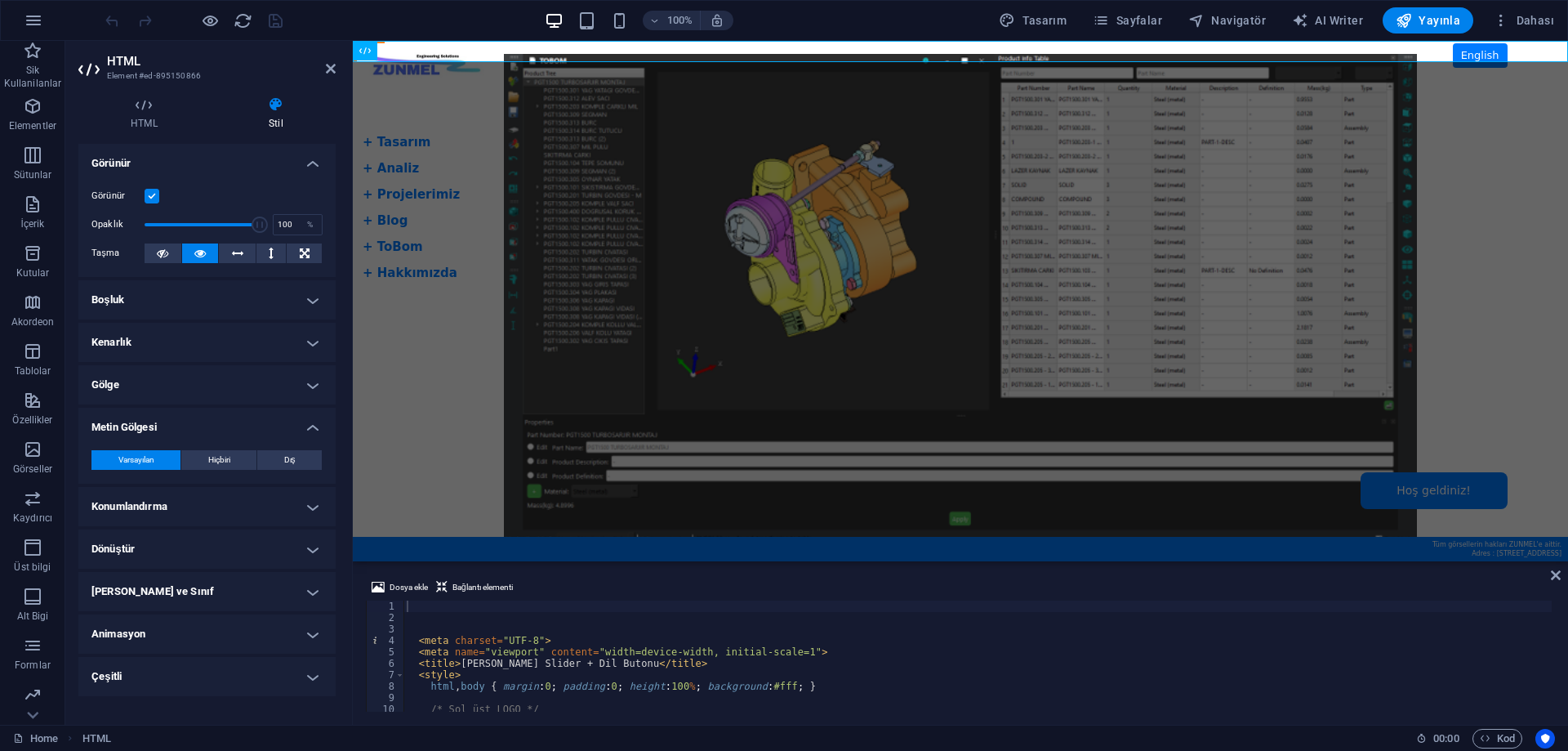
click at [312, 428] on h4 "Metin Gölgesi" at bounding box center [207, 422] width 257 height 29
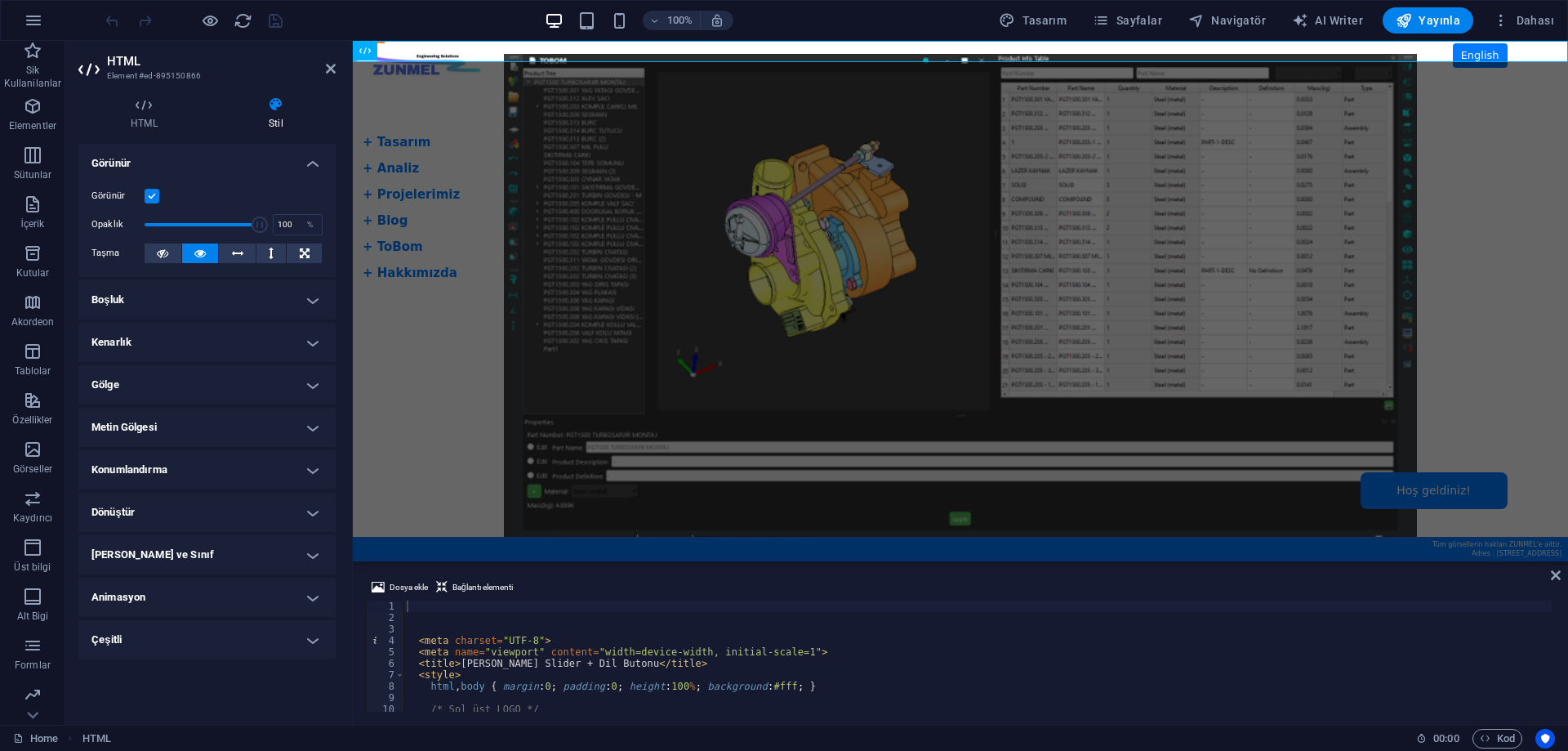
click at [310, 471] on h4 "Konumlandırma" at bounding box center [207, 470] width 257 height 39
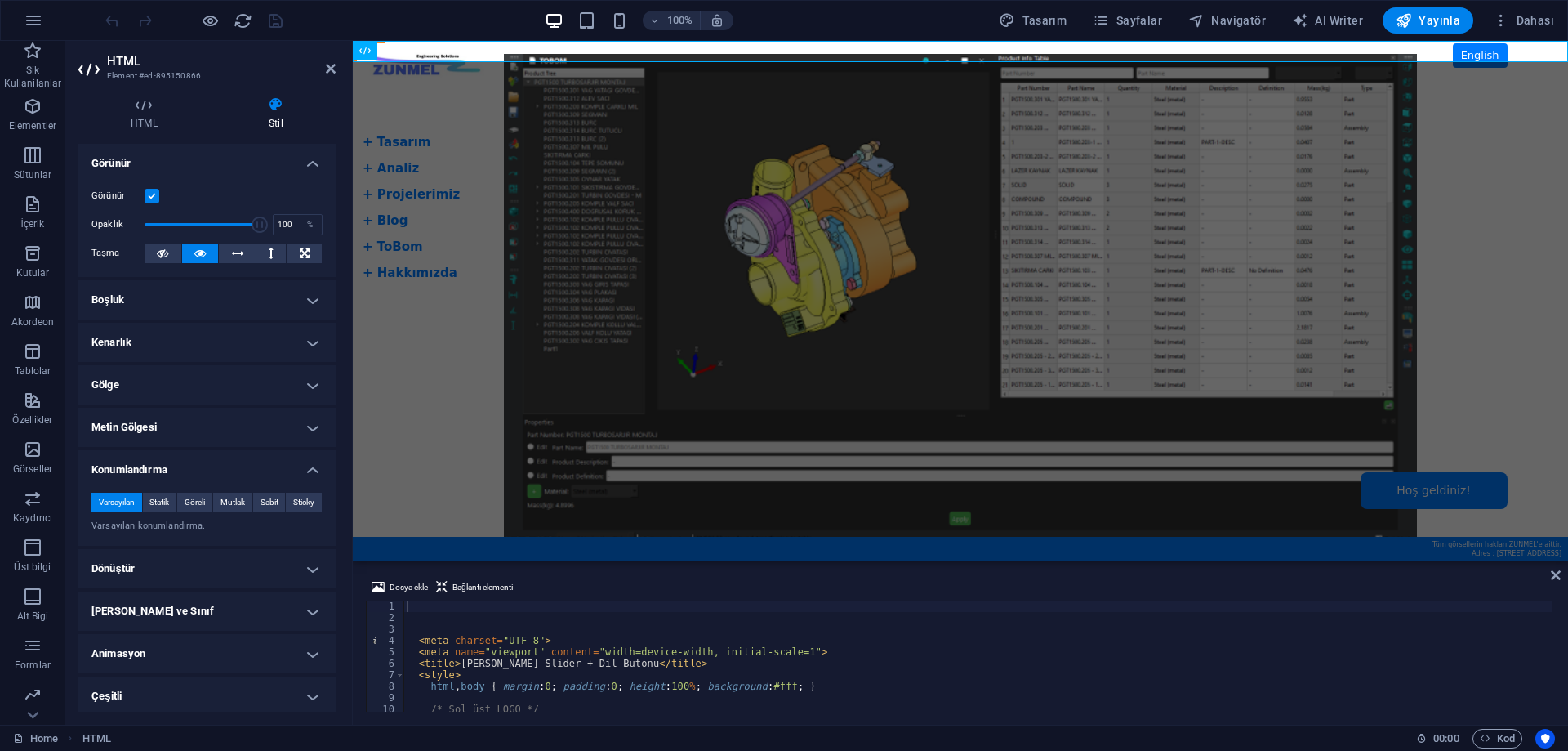
click at [310, 470] on h4 "Konumlandırma" at bounding box center [207, 465] width 257 height 29
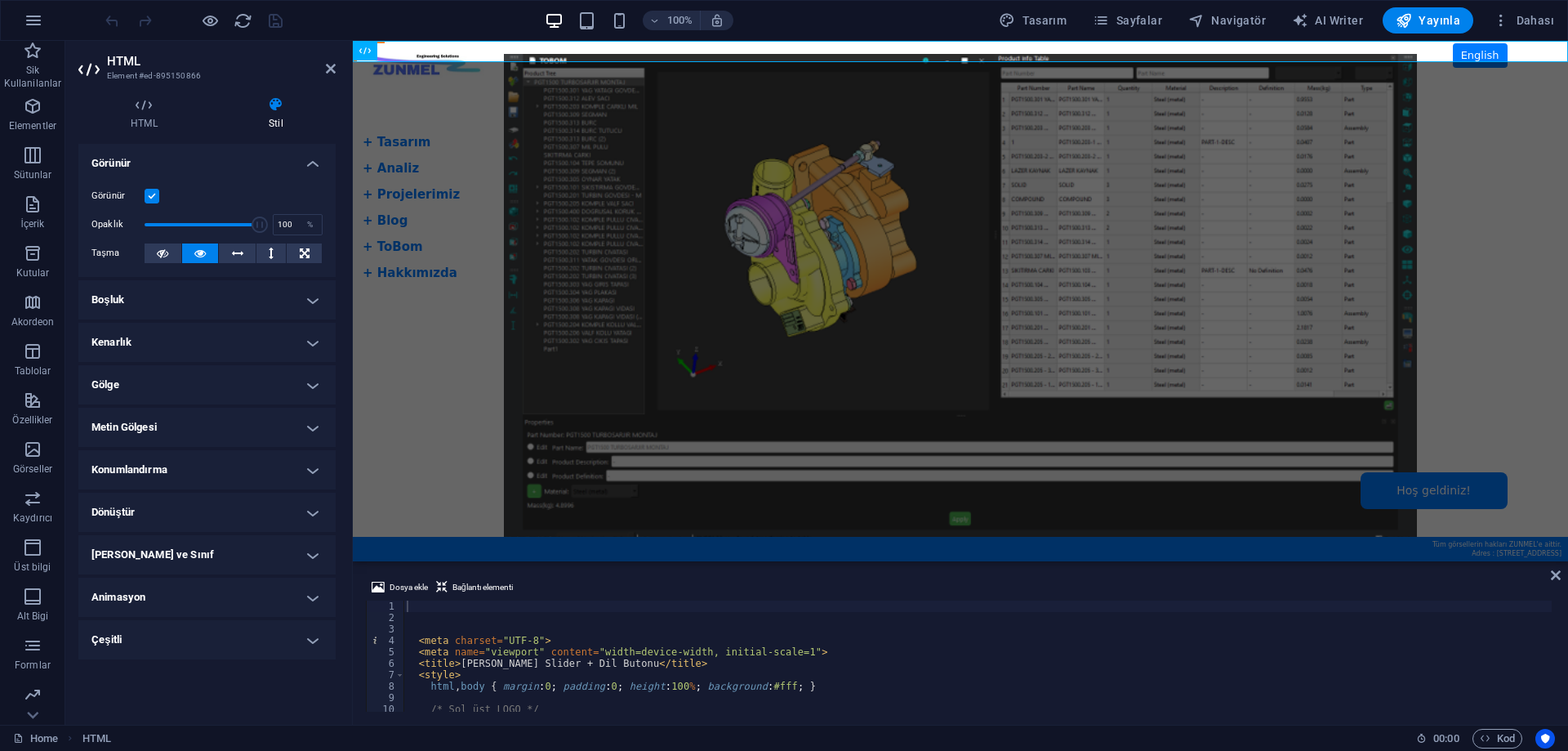
click at [318, 520] on h4 "Dönüştür" at bounding box center [207, 512] width 257 height 39
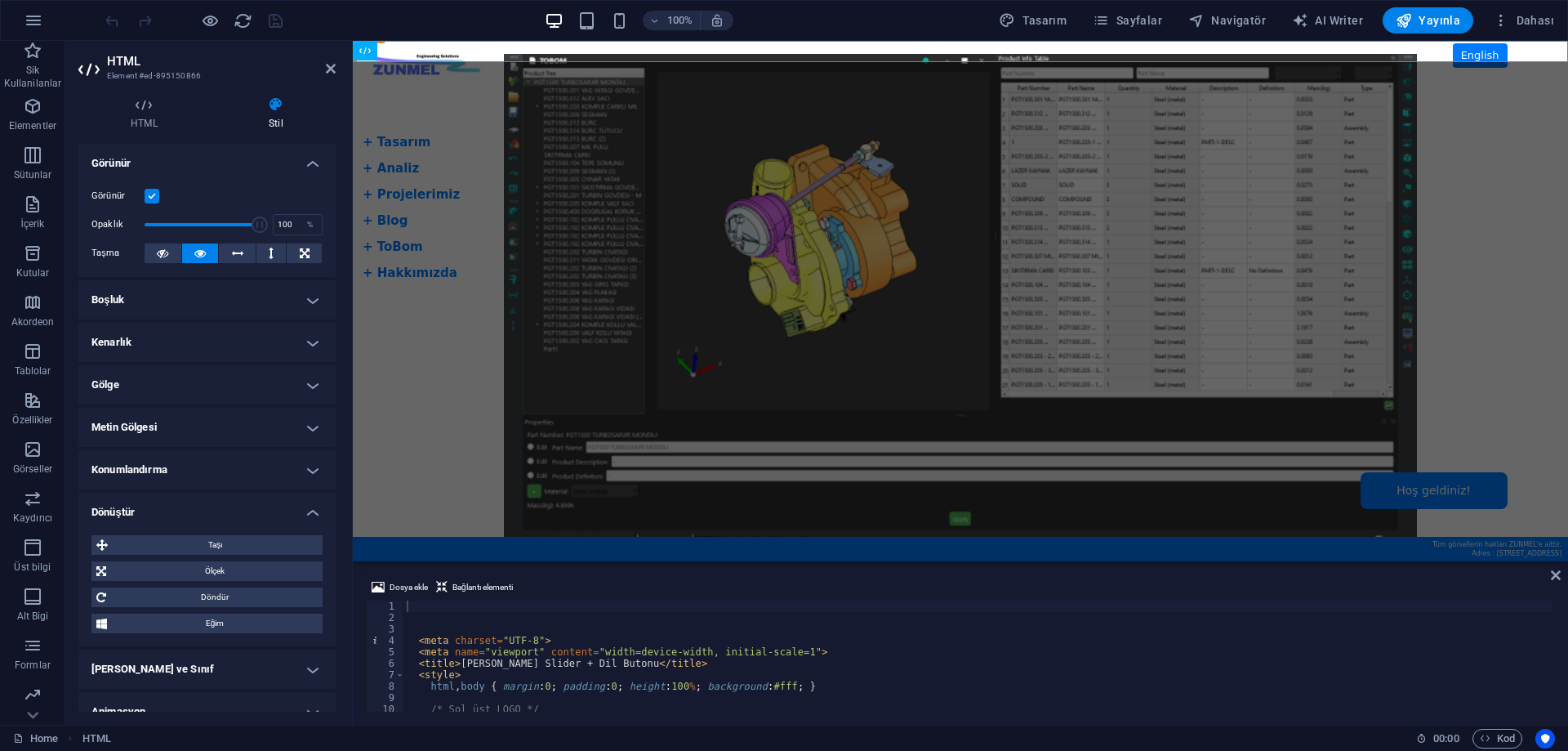
click at [311, 513] on h4 "Dönüştür" at bounding box center [207, 507] width 257 height 29
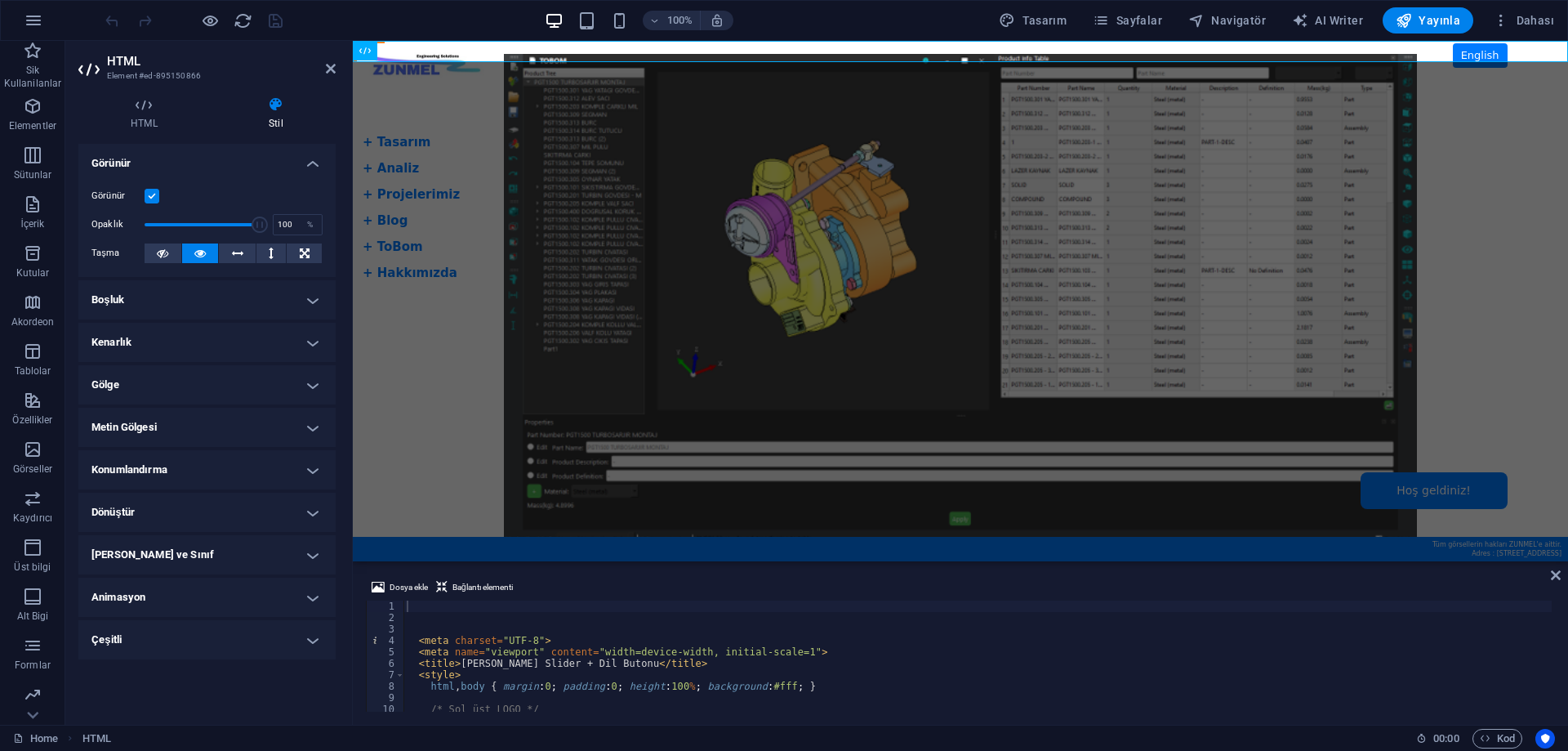
click at [312, 609] on h4 "Animasyon" at bounding box center [207, 597] width 257 height 39
click at [310, 601] on h4 "Animasyon" at bounding box center [207, 592] width 257 height 29
click at [333, 71] on icon at bounding box center [331, 68] width 10 height 13
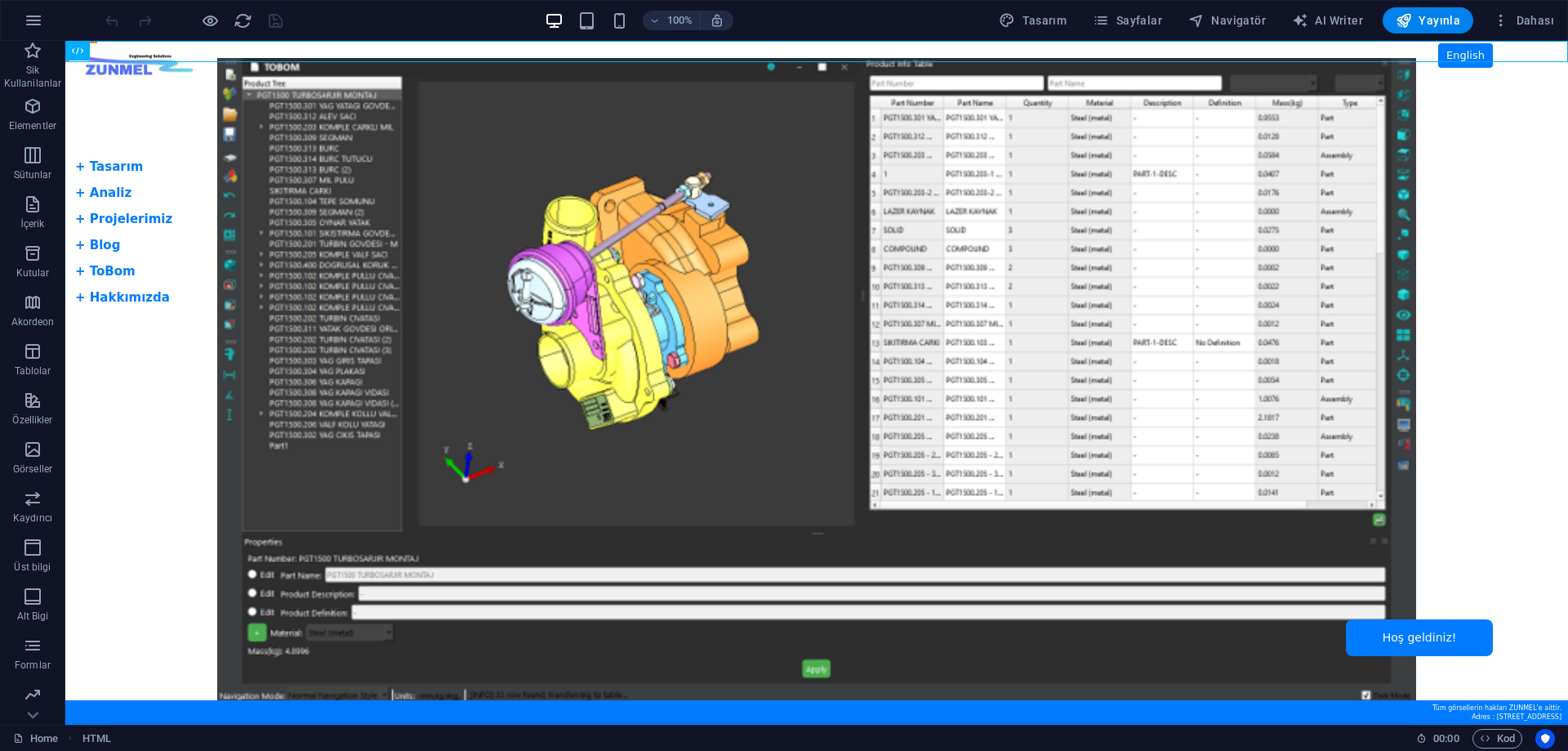
click at [165, 123] on body "Skip to main content Tam Ekran Slider + Dil Butonu English + Tasarım + Analiz +…" at bounding box center [816, 383] width 1502 height 683
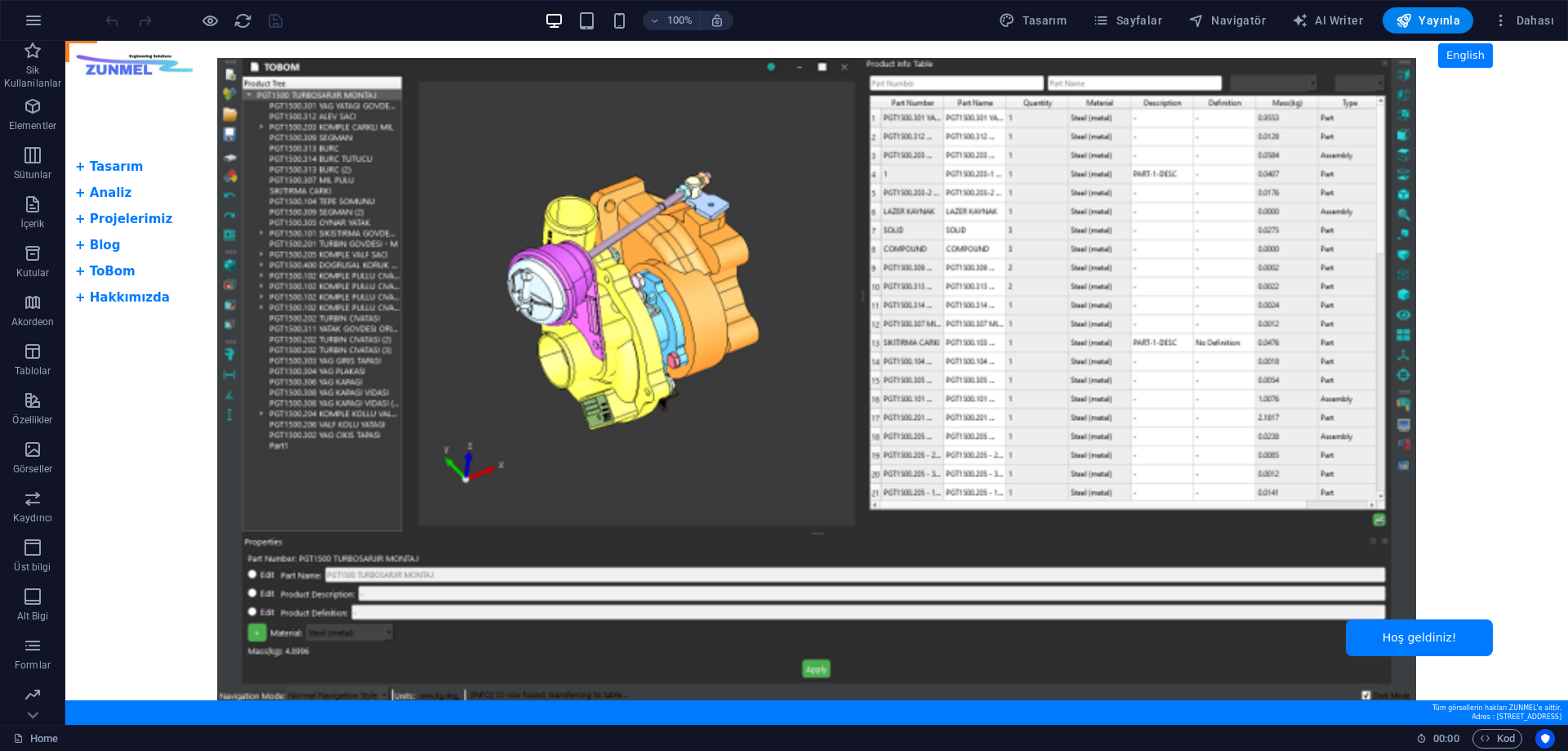
click at [165, 123] on body "Skip to main content Tam Ekran Slider + Dil Butonu English + Tasarım + Analiz +…" at bounding box center [816, 383] width 1502 height 683
